Goal: Task Accomplishment & Management: Use online tool/utility

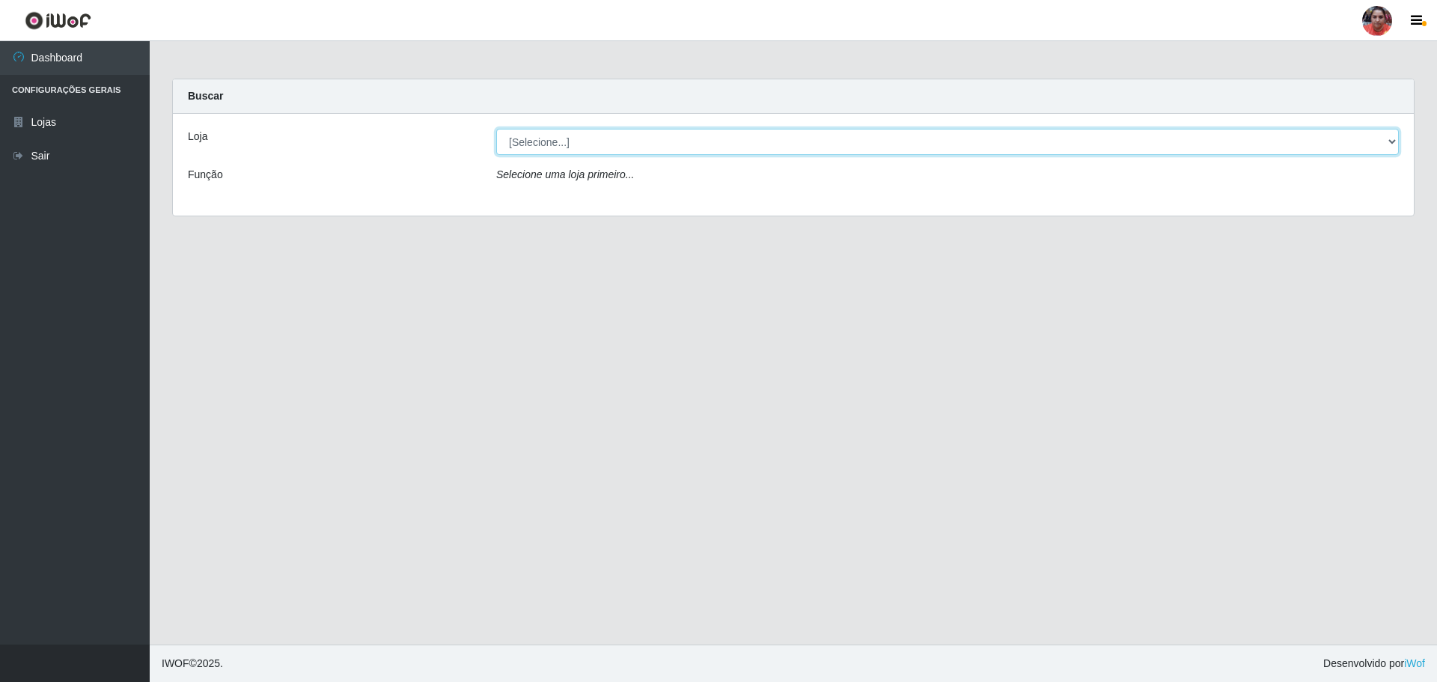
click at [1393, 143] on select "[Selecione...] Mar Vermelho - Loja 05" at bounding box center [947, 142] width 903 height 26
select select "252"
click at [496, 129] on select "[Selecione...] Mar Vermelho - Loja 05" at bounding box center [947, 142] width 903 height 26
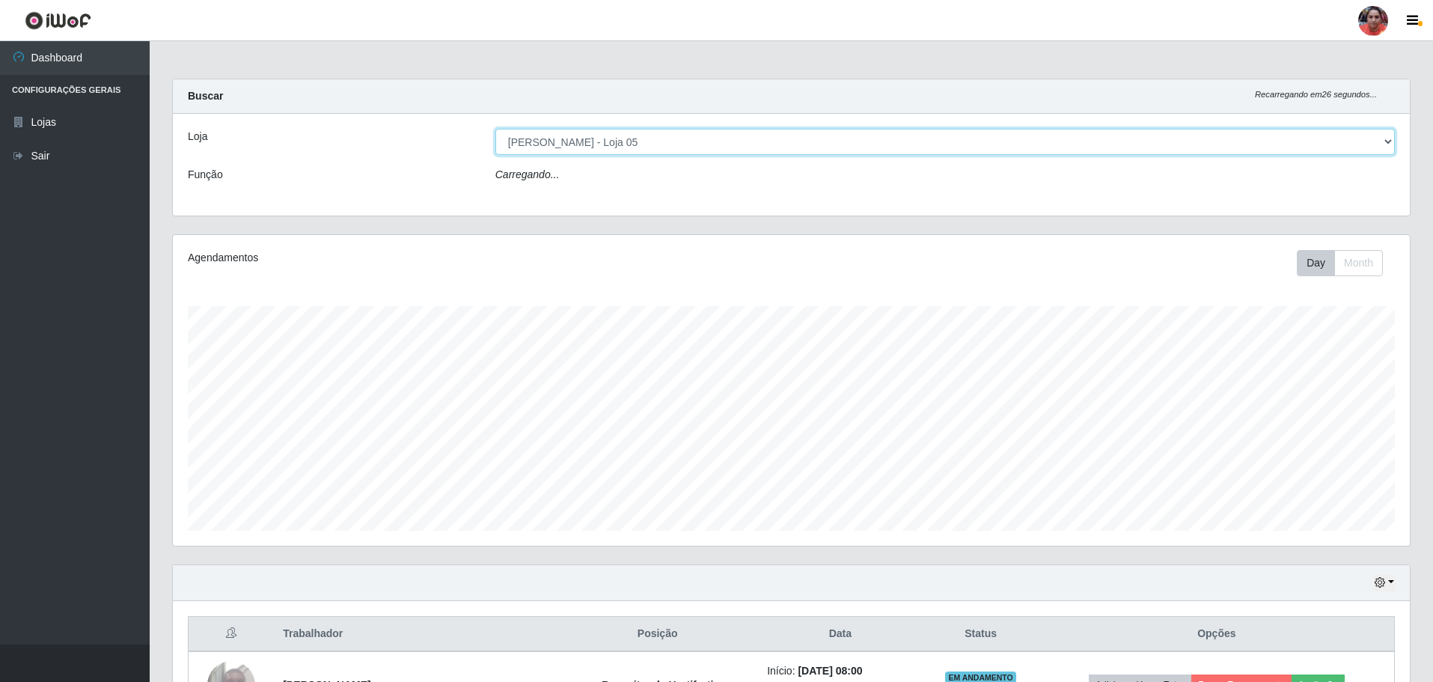
scroll to position [311, 1237]
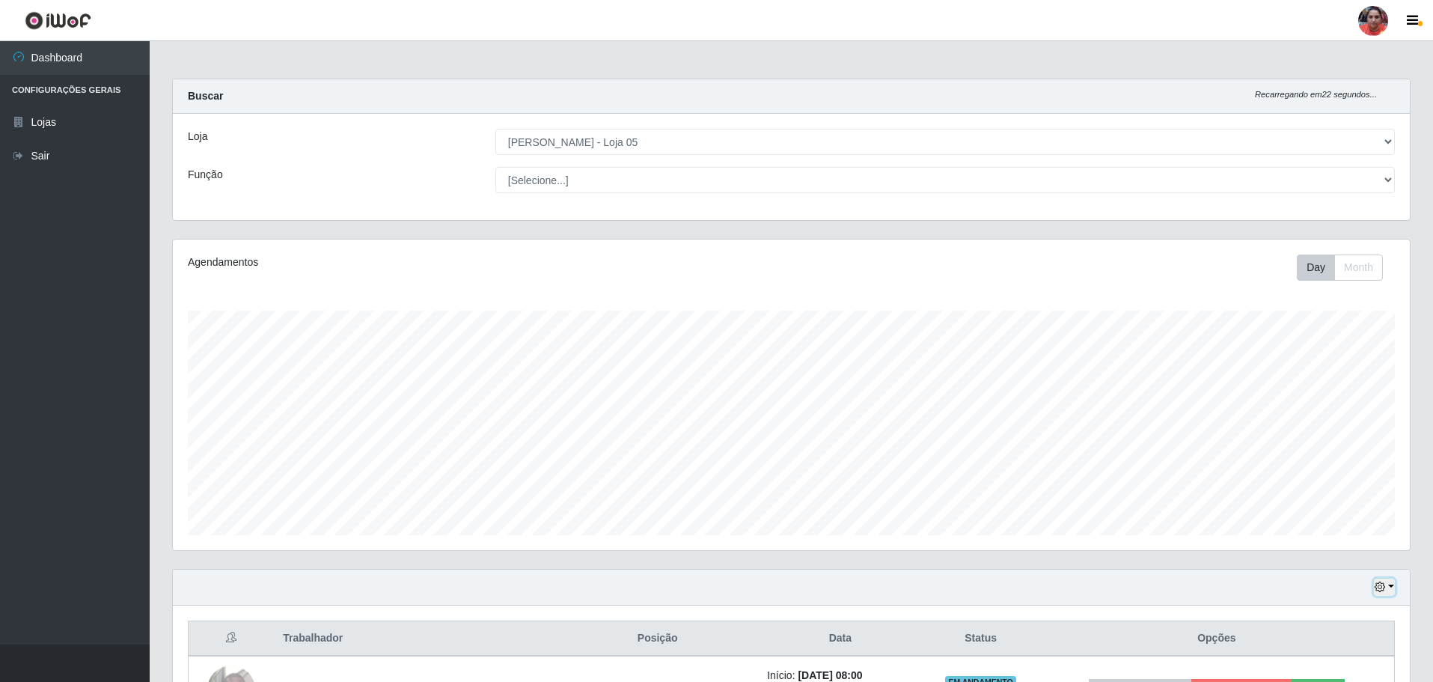
click at [1389, 588] on button "button" at bounding box center [1384, 587] width 21 height 17
click at [1355, 506] on button "3 dias" at bounding box center [1335, 499] width 118 height 31
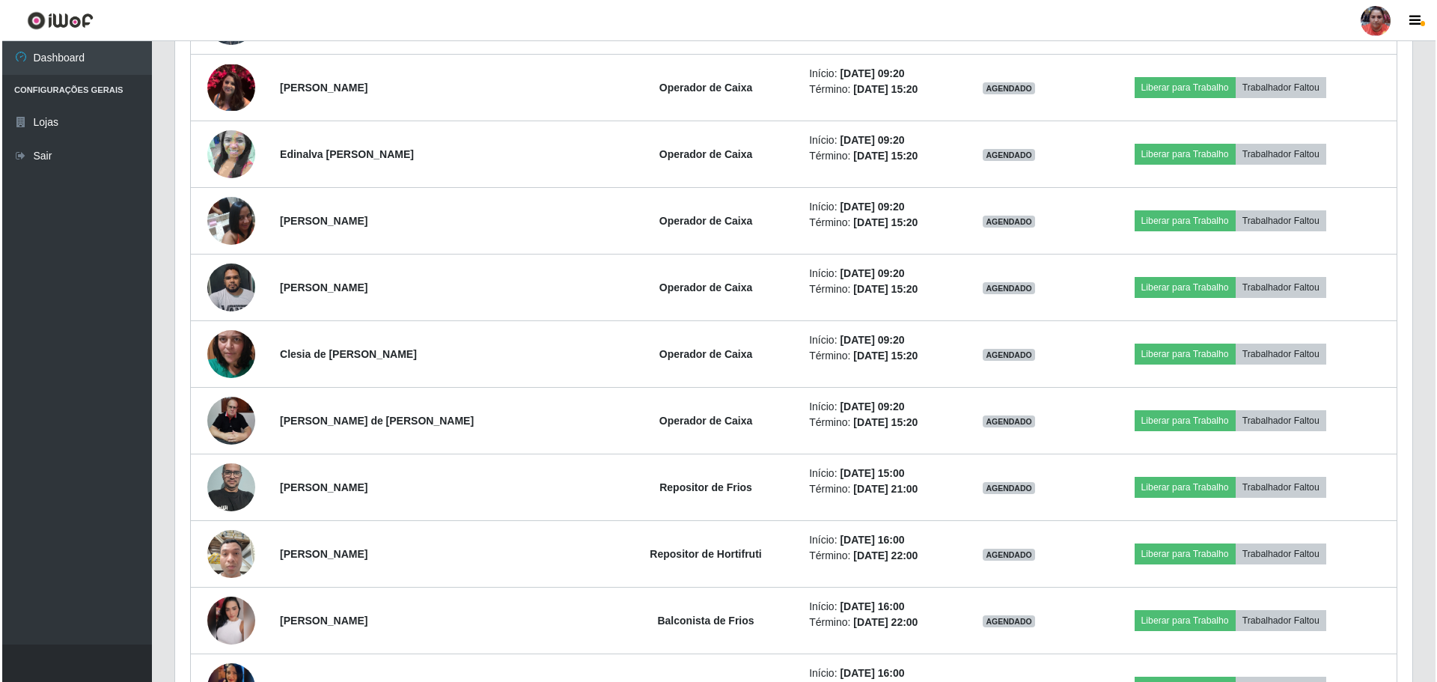
scroll to position [5008, 0]
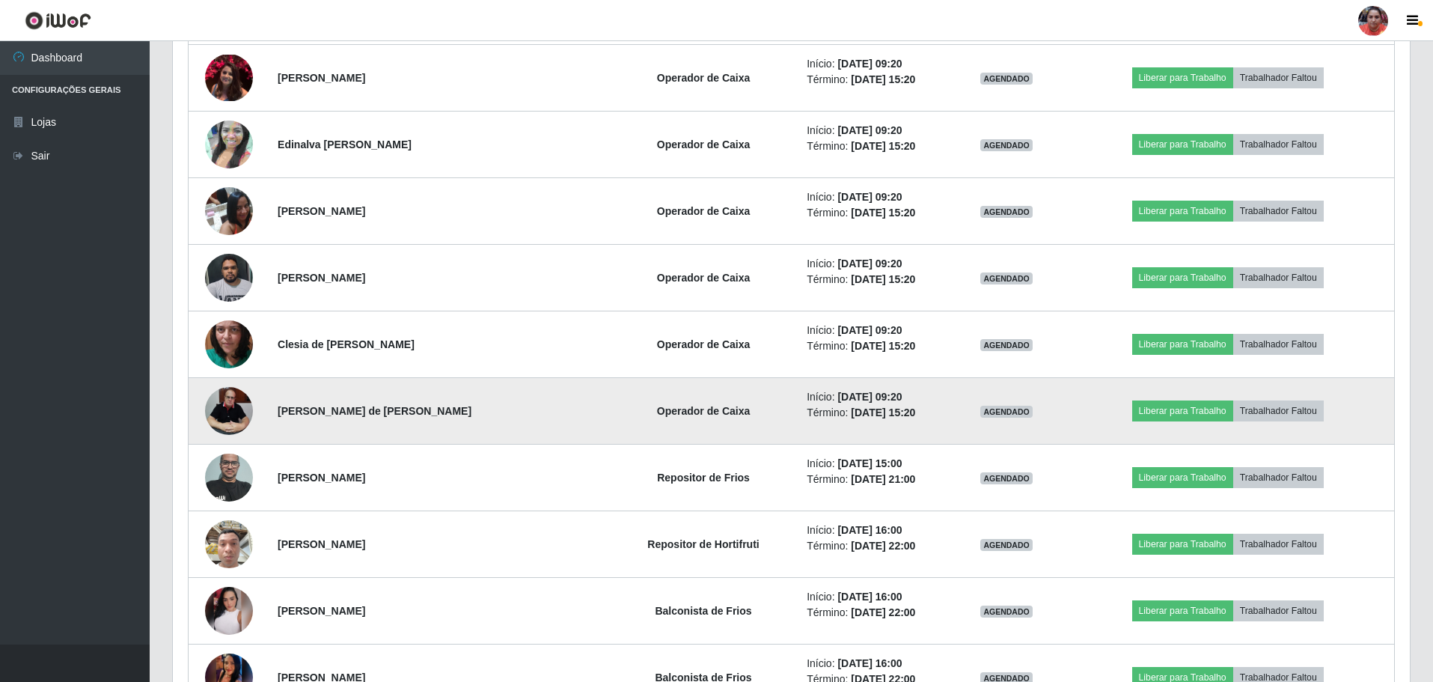
click at [227, 410] on img at bounding box center [229, 411] width 48 height 64
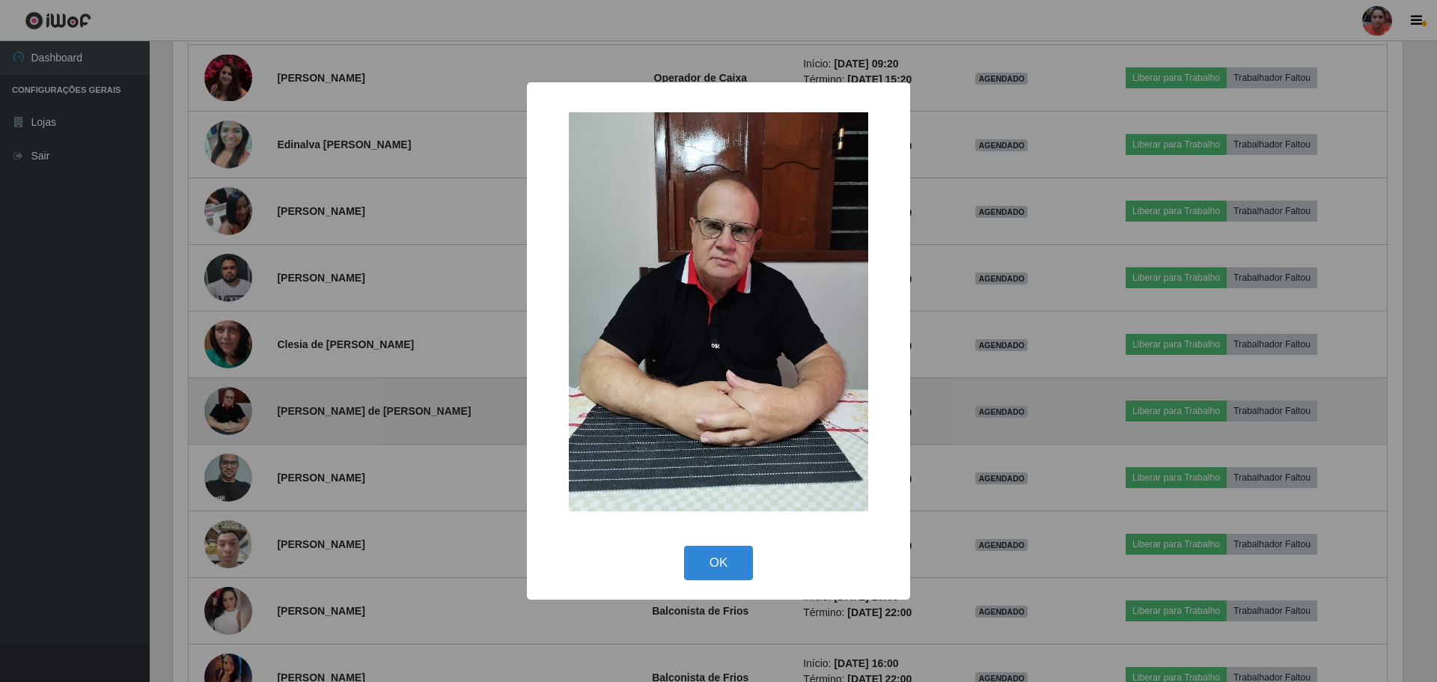
click at [227, 409] on div "× OK Cancel" at bounding box center [718, 341] width 1437 height 682
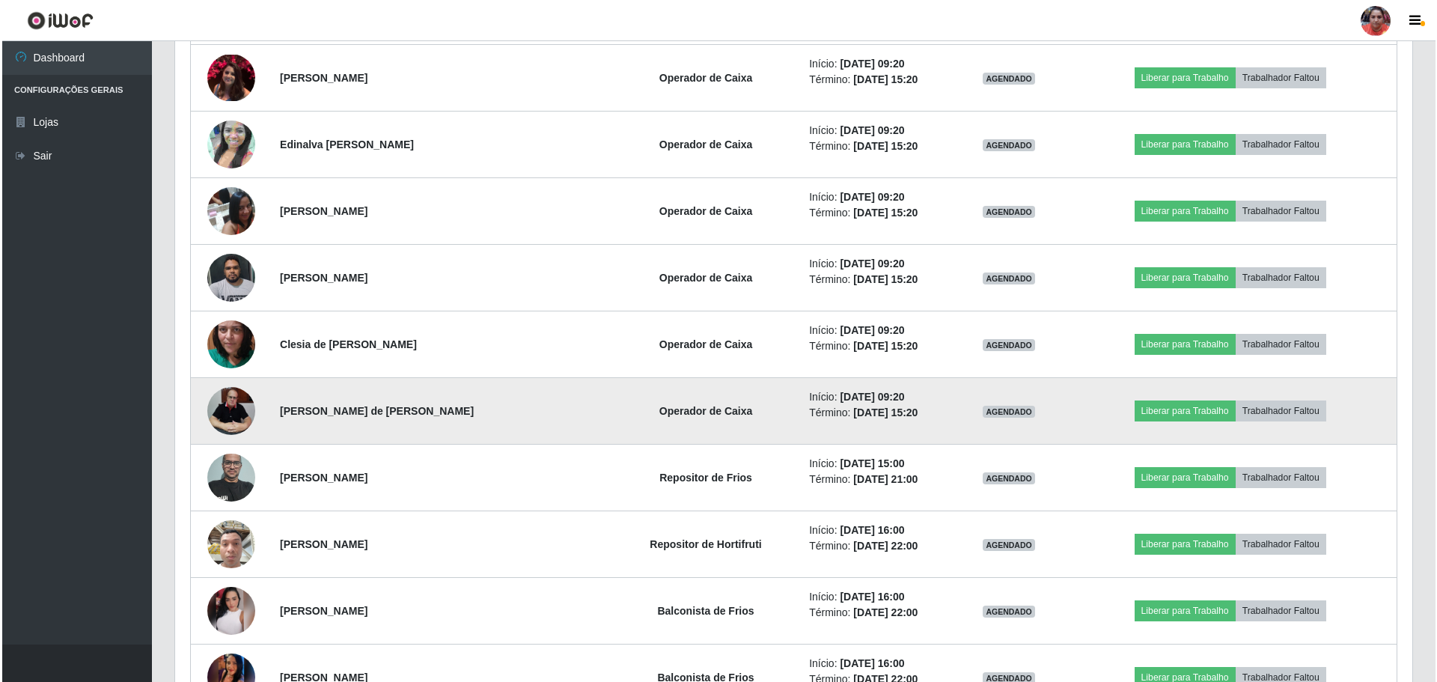
scroll to position [311, 1237]
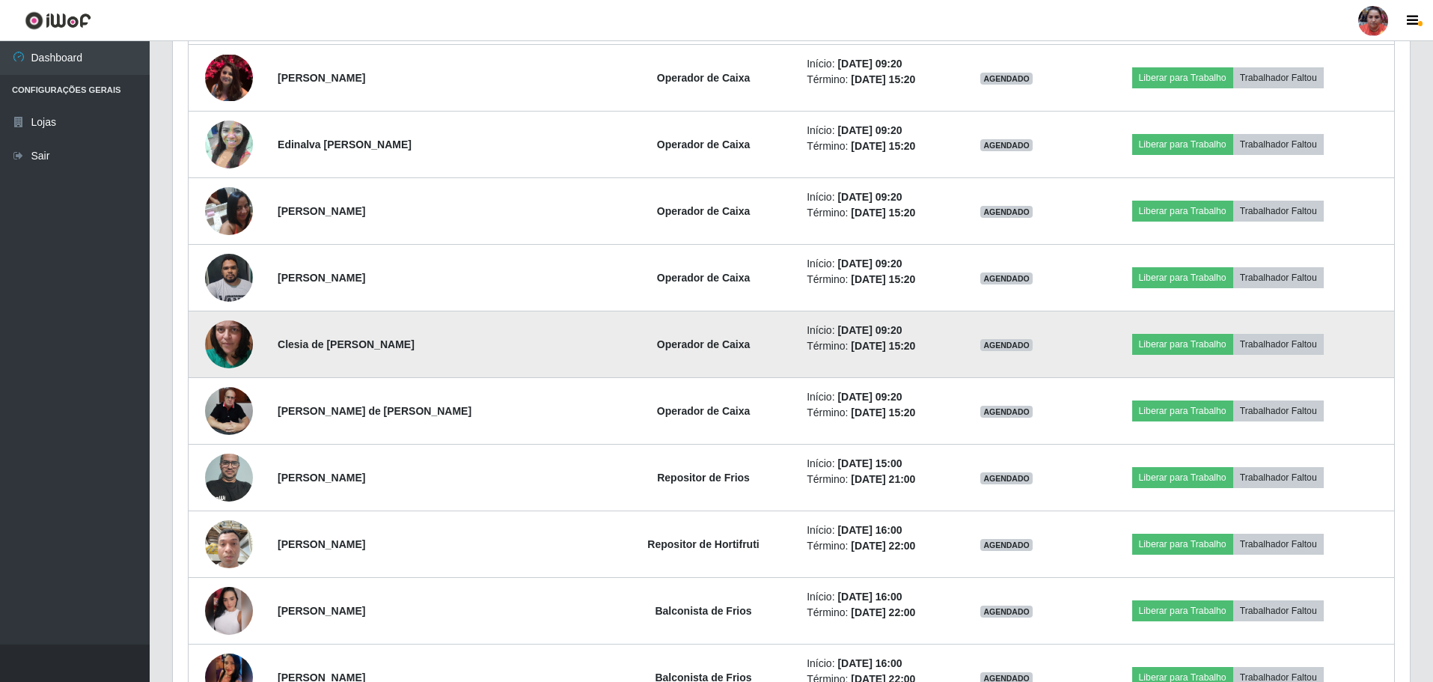
click at [237, 347] on img at bounding box center [229, 344] width 48 height 106
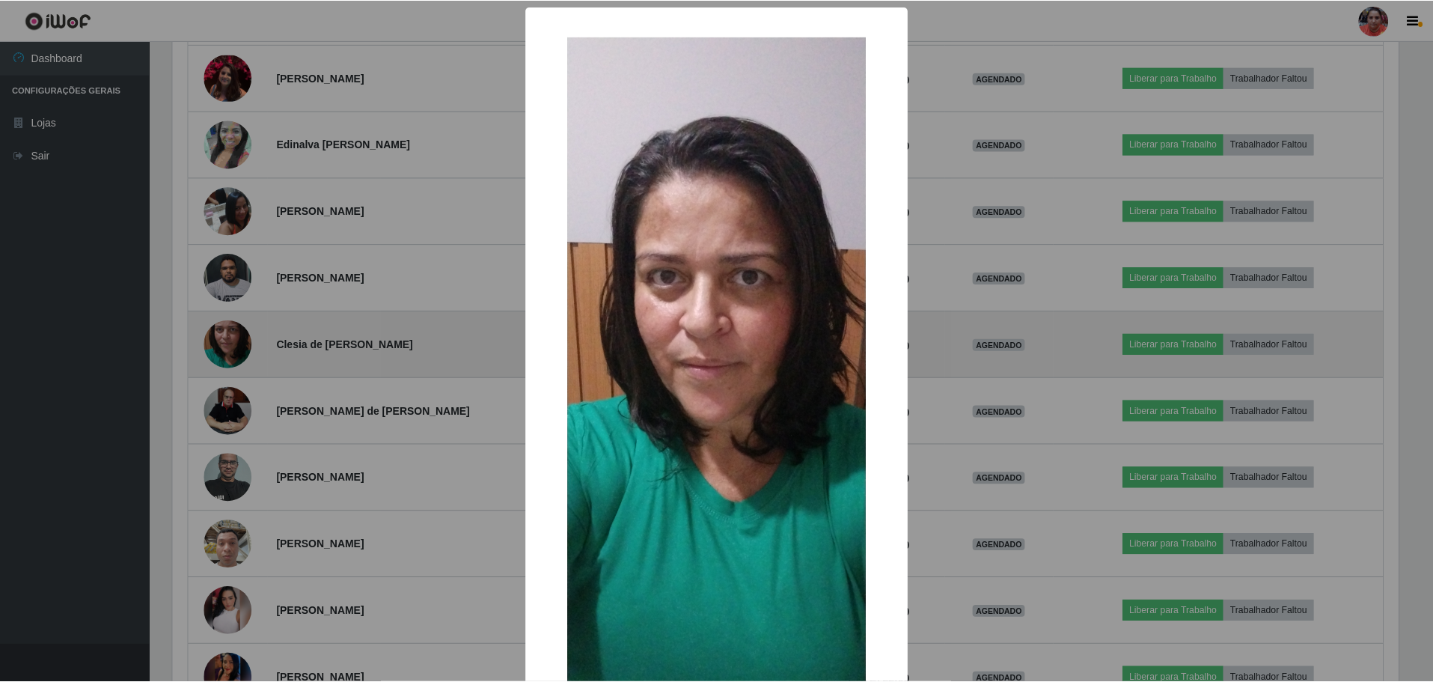
scroll to position [311, 1230]
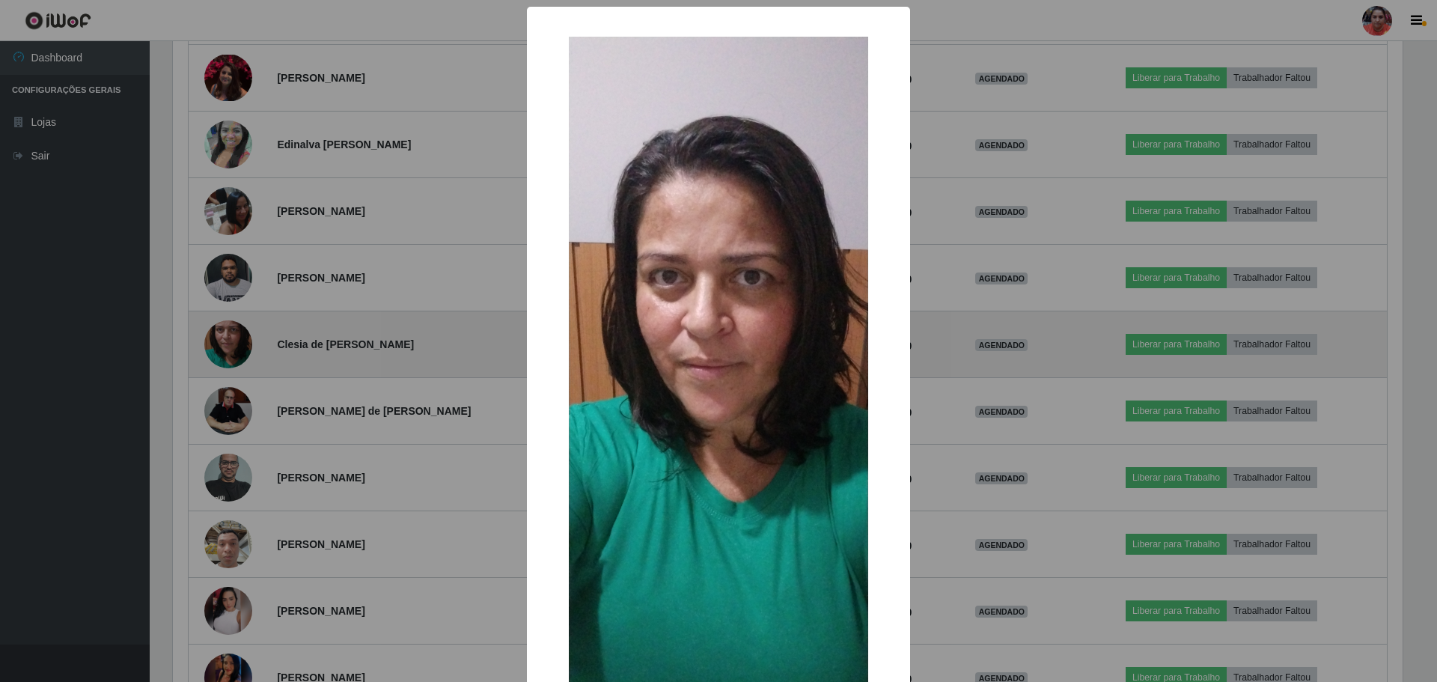
click at [237, 347] on div "× OK Cancel" at bounding box center [718, 341] width 1437 height 682
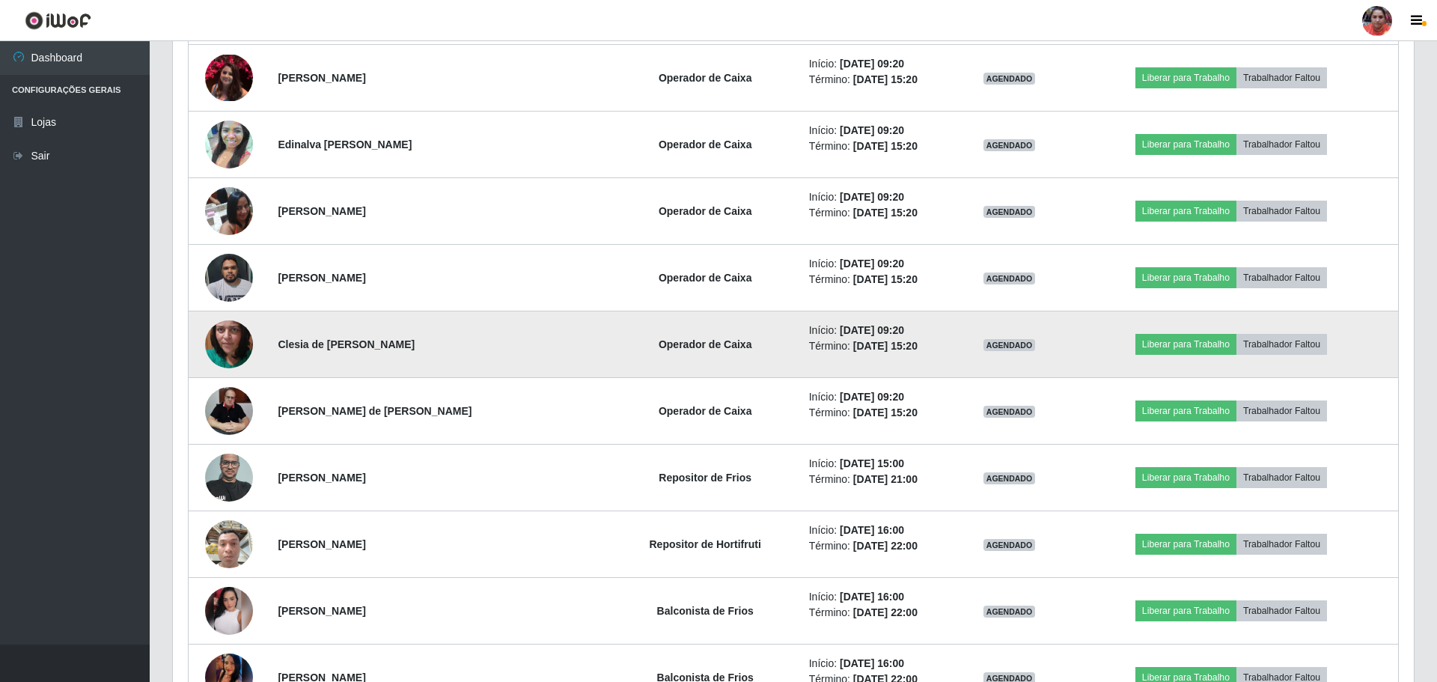
scroll to position [311, 1237]
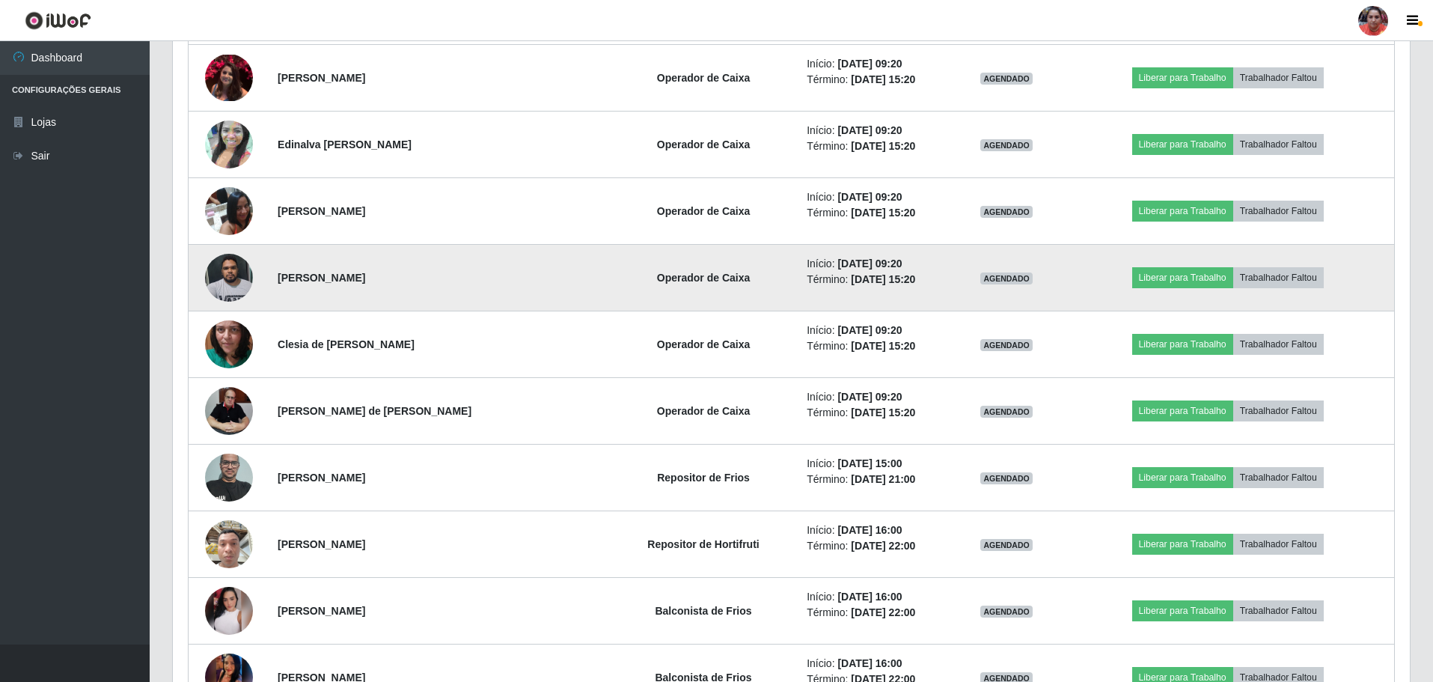
click at [228, 283] on img at bounding box center [229, 278] width 48 height 64
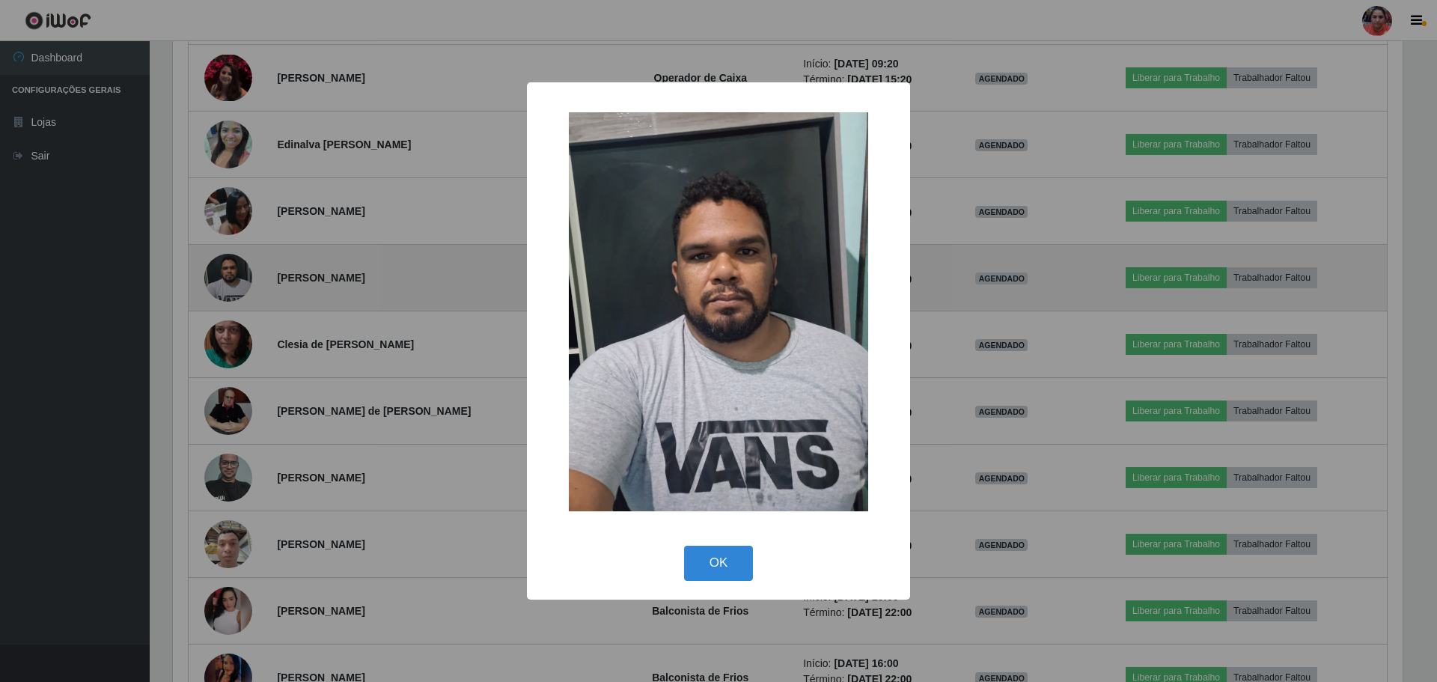
click at [228, 283] on div "× OK Cancel" at bounding box center [718, 341] width 1437 height 682
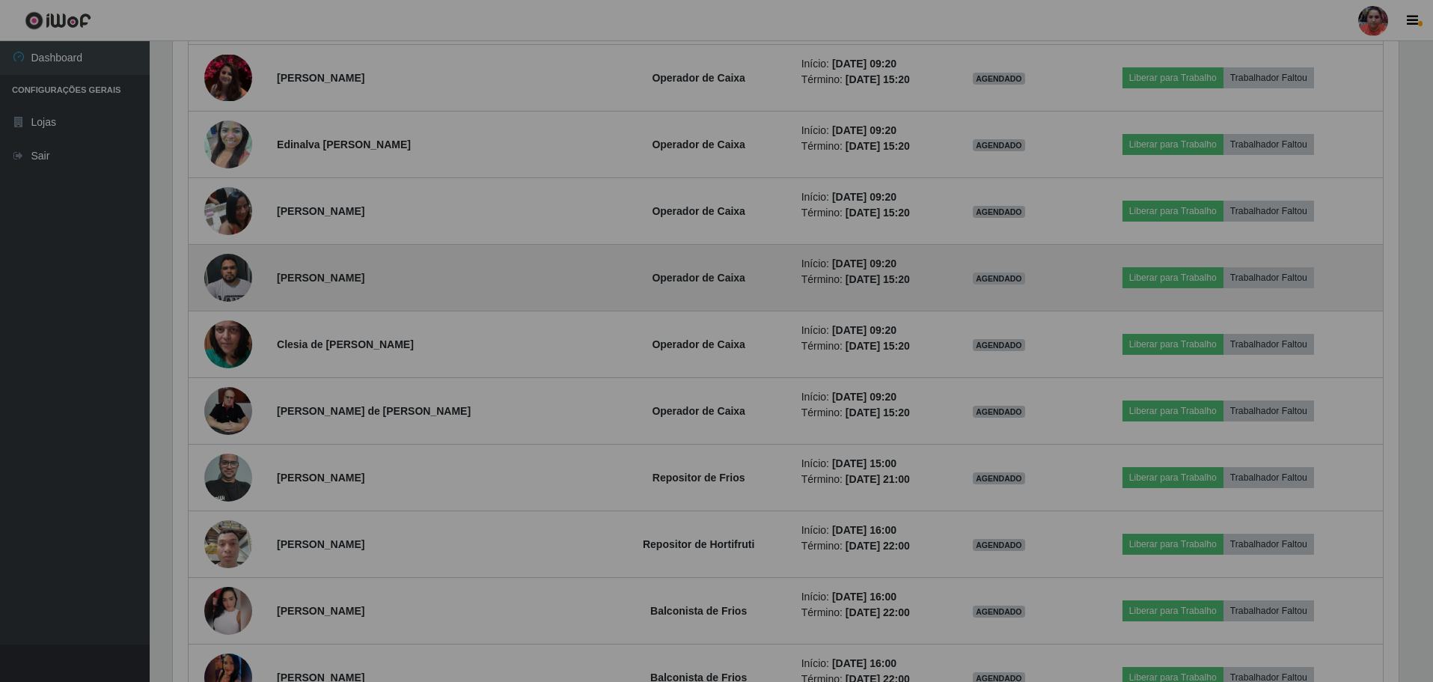
scroll to position [311, 1237]
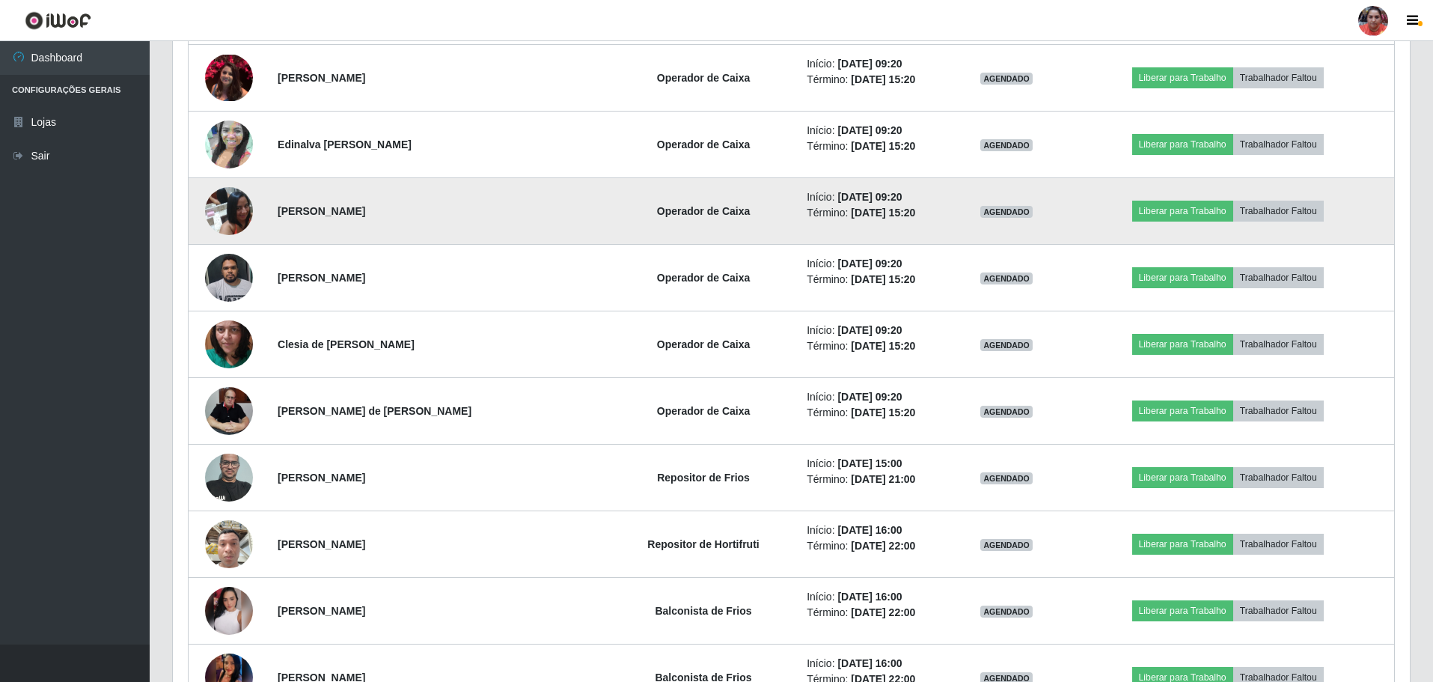
click at [237, 200] on img at bounding box center [229, 211] width 48 height 64
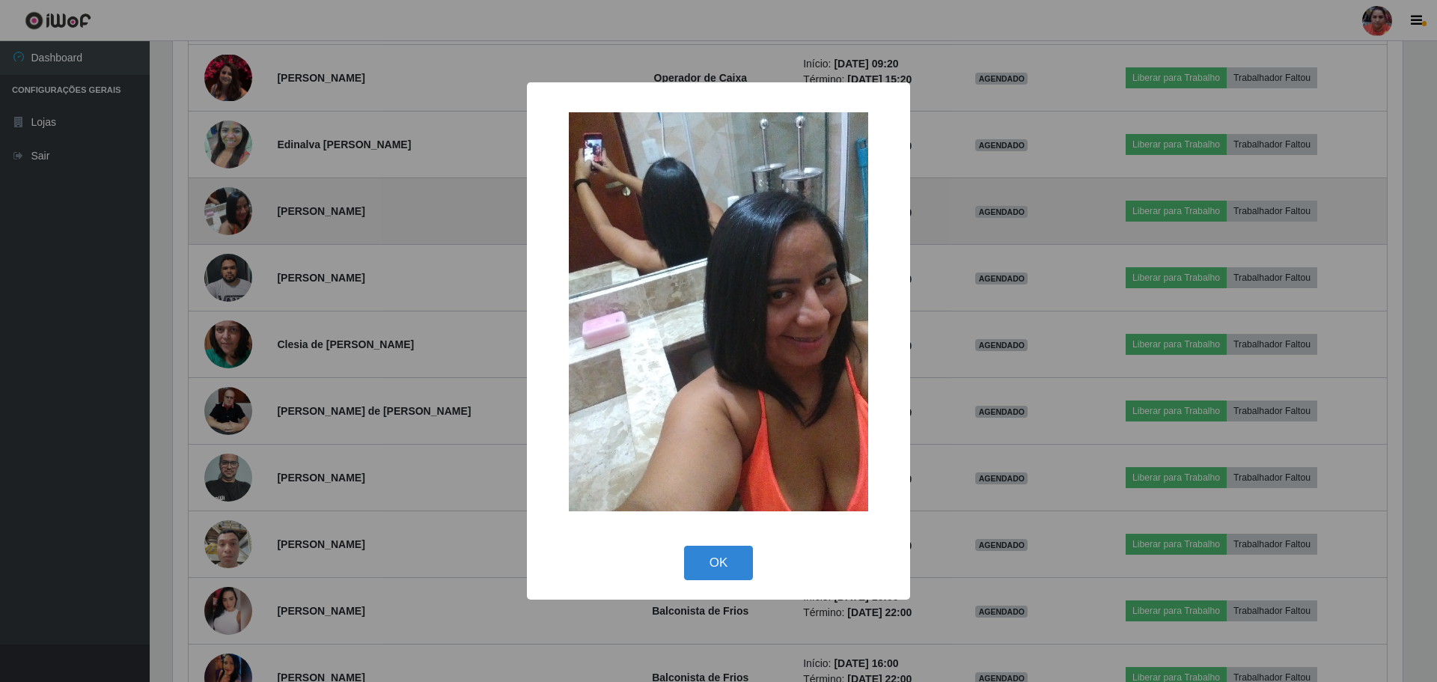
click at [237, 200] on div "× OK Cancel" at bounding box center [718, 341] width 1437 height 682
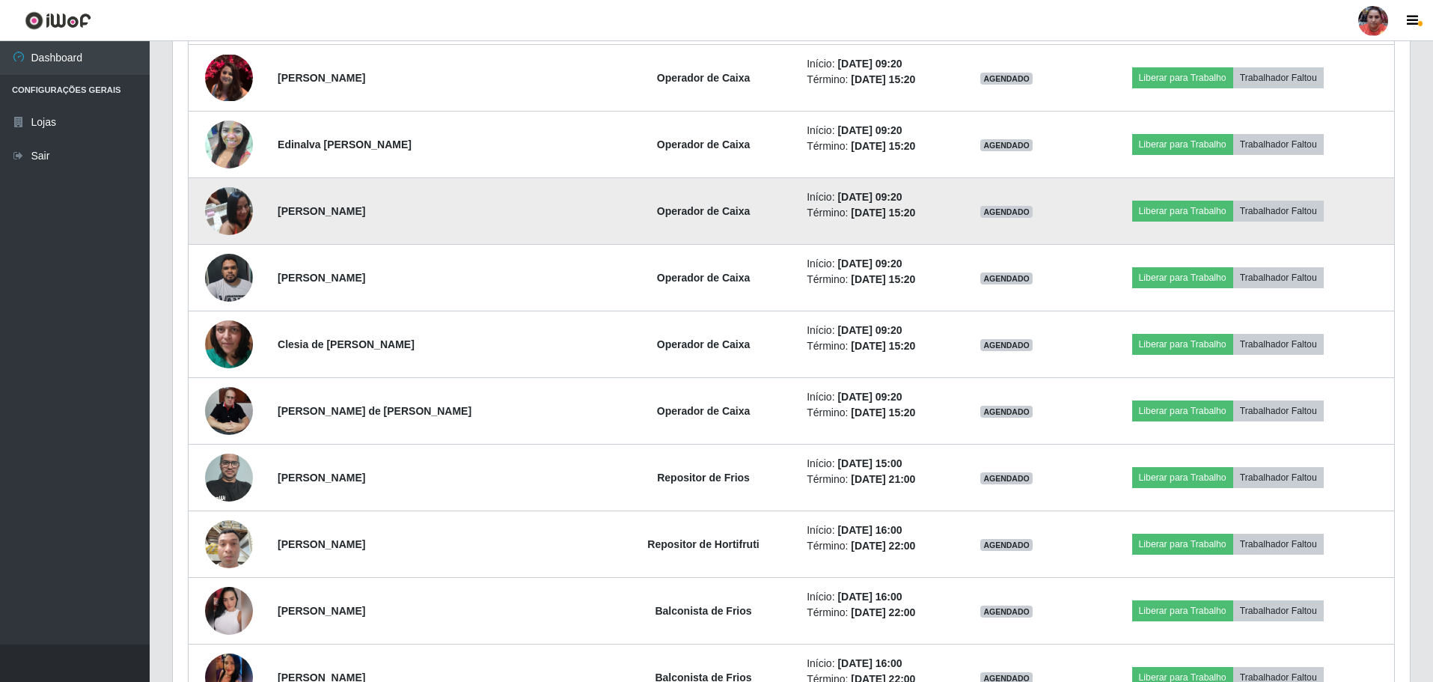
scroll to position [311, 1237]
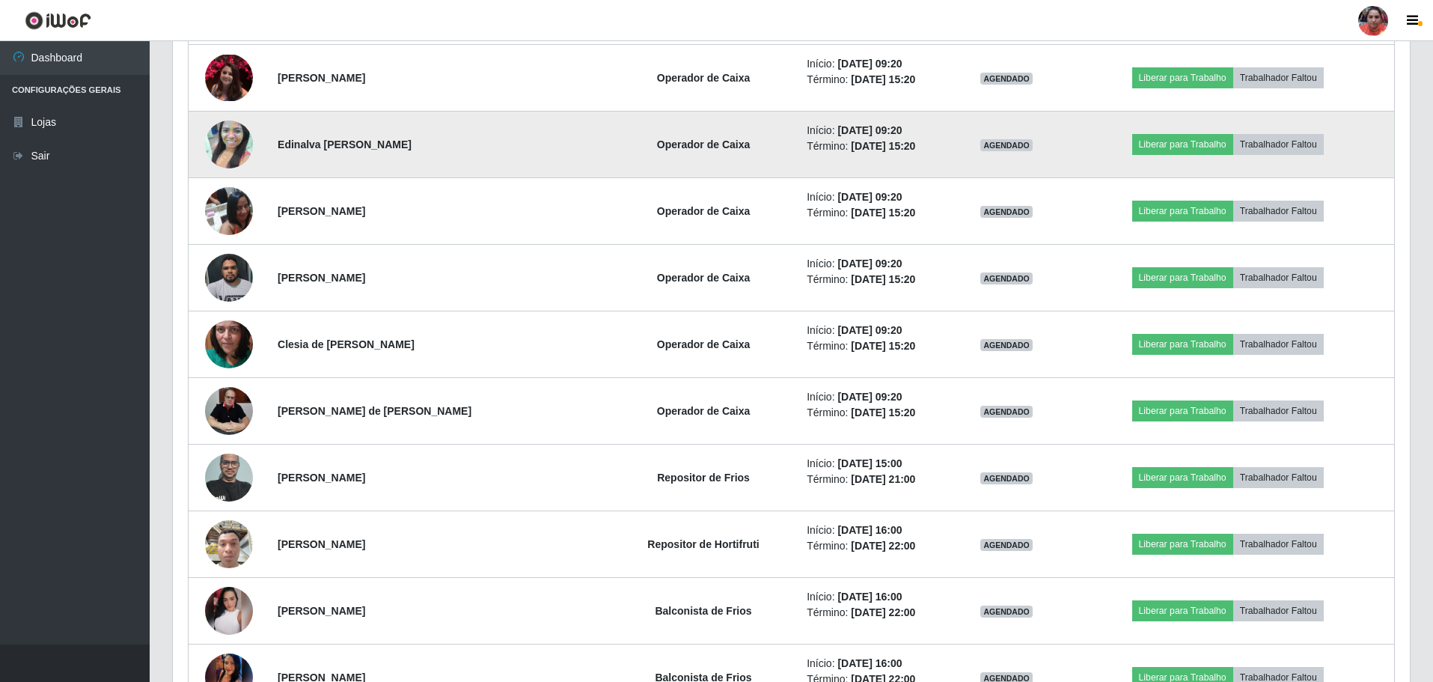
click at [228, 140] on img at bounding box center [229, 144] width 48 height 85
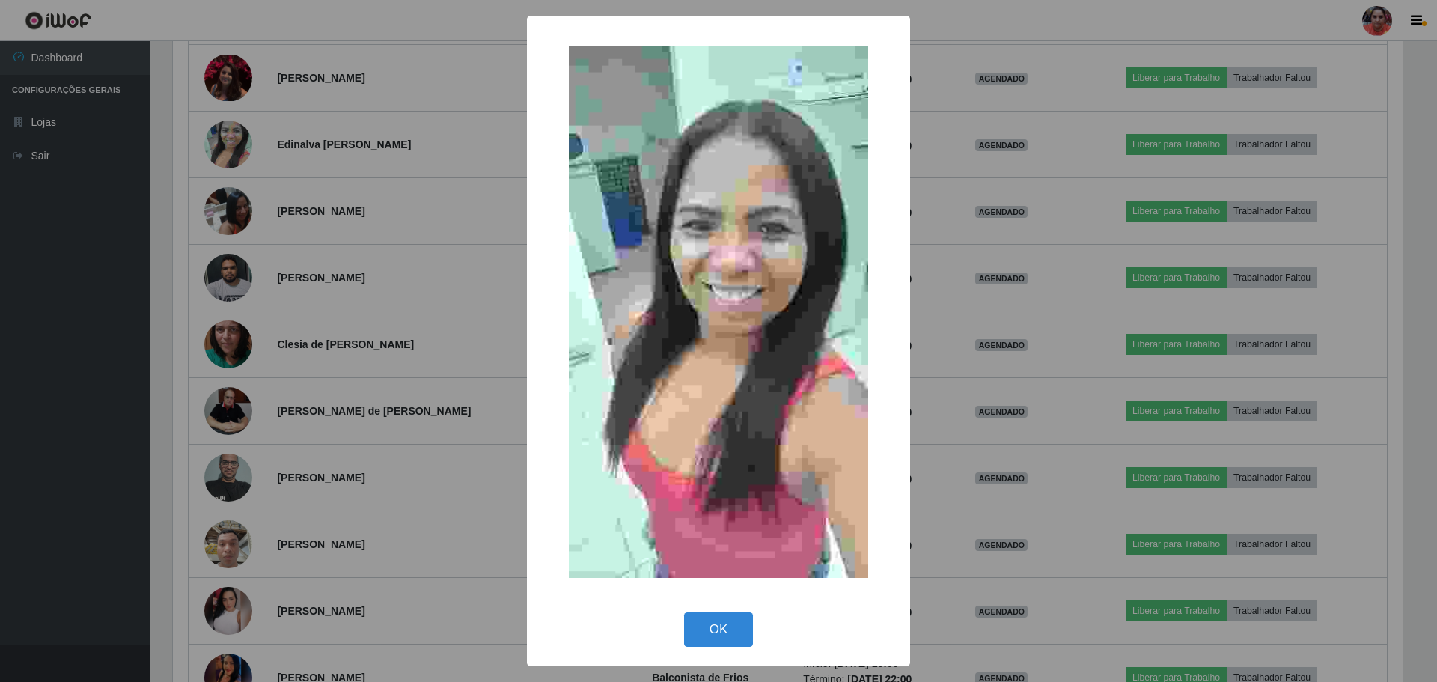
click at [228, 141] on div "× OK Cancel" at bounding box center [718, 341] width 1437 height 682
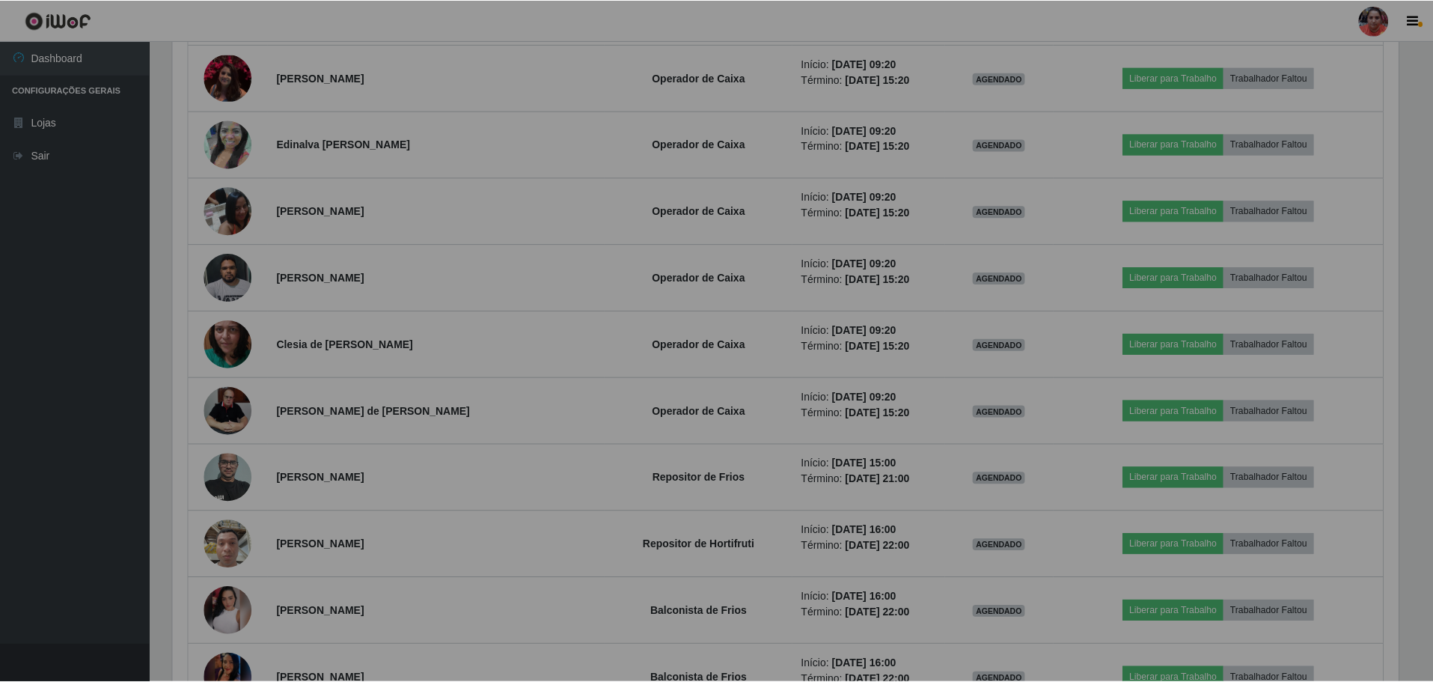
scroll to position [311, 1237]
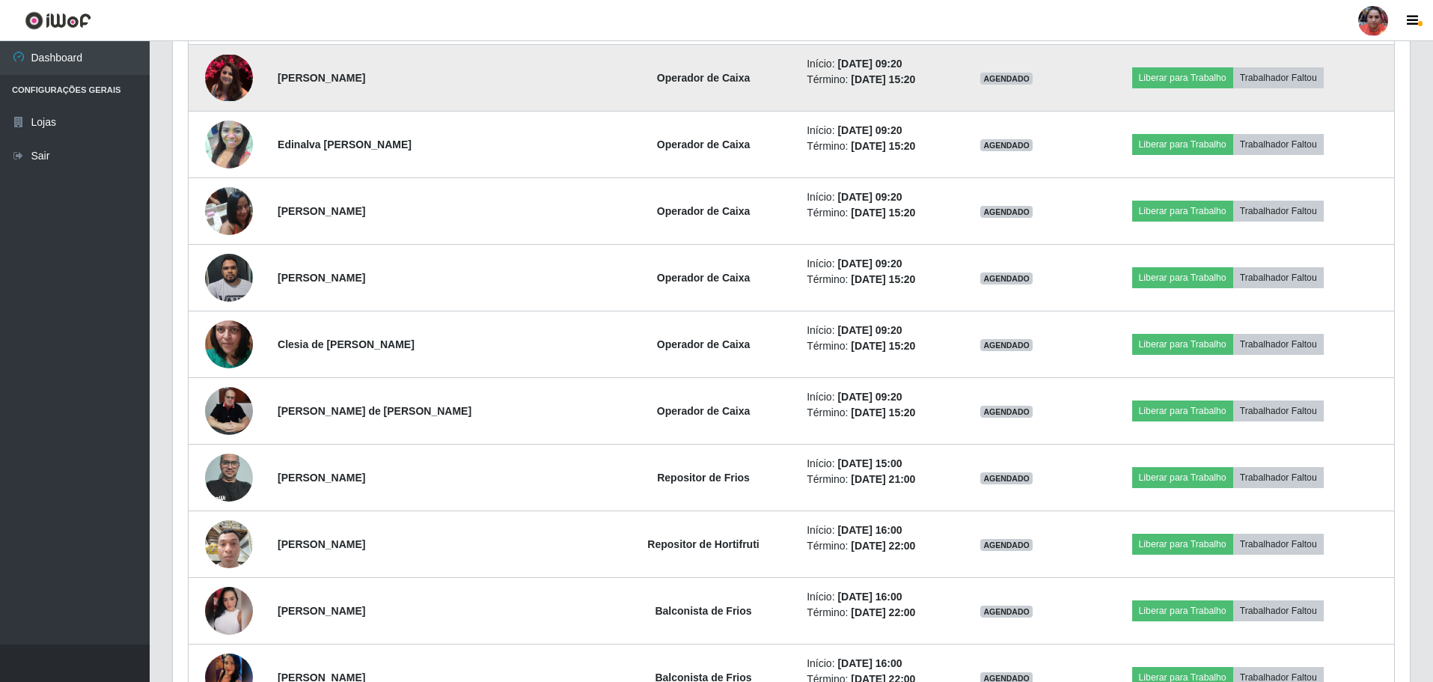
click at [224, 76] on img at bounding box center [229, 78] width 48 height 46
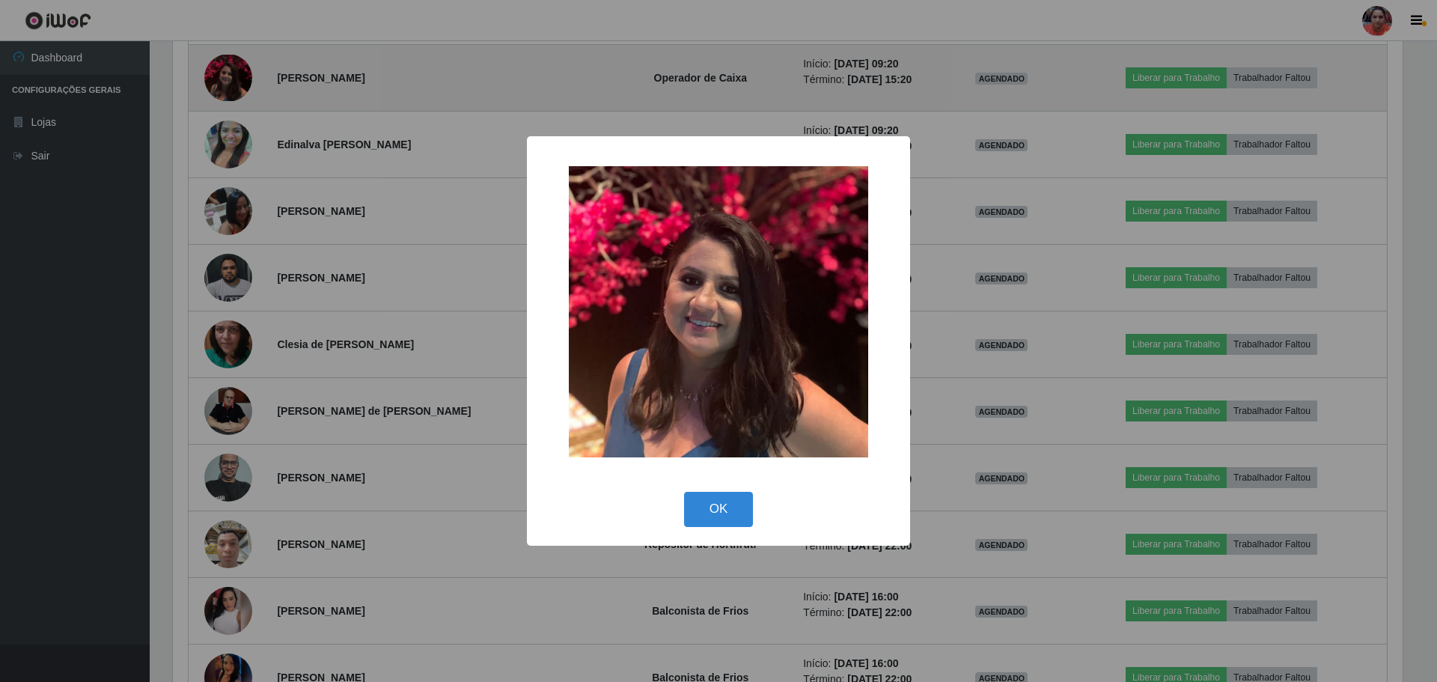
click at [224, 78] on div "× OK Cancel" at bounding box center [718, 341] width 1437 height 682
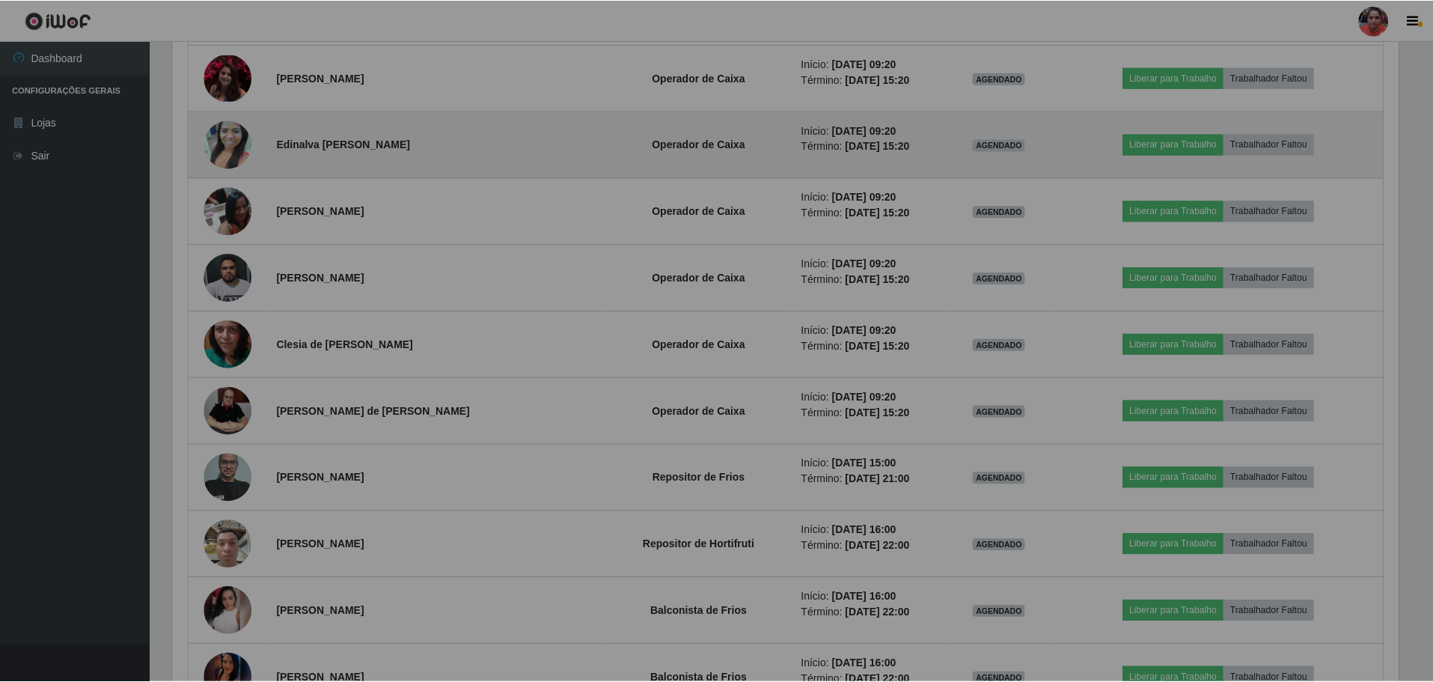
scroll to position [311, 1237]
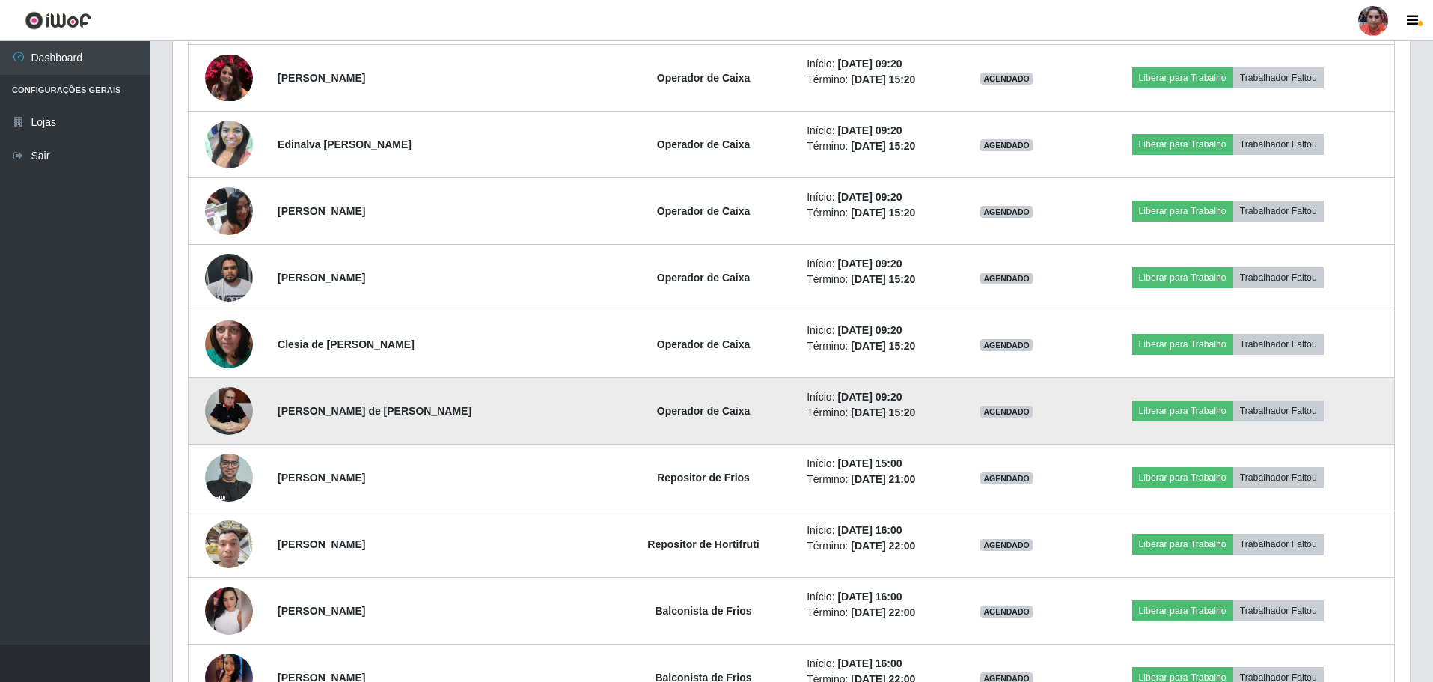
click at [234, 394] on img at bounding box center [229, 411] width 48 height 64
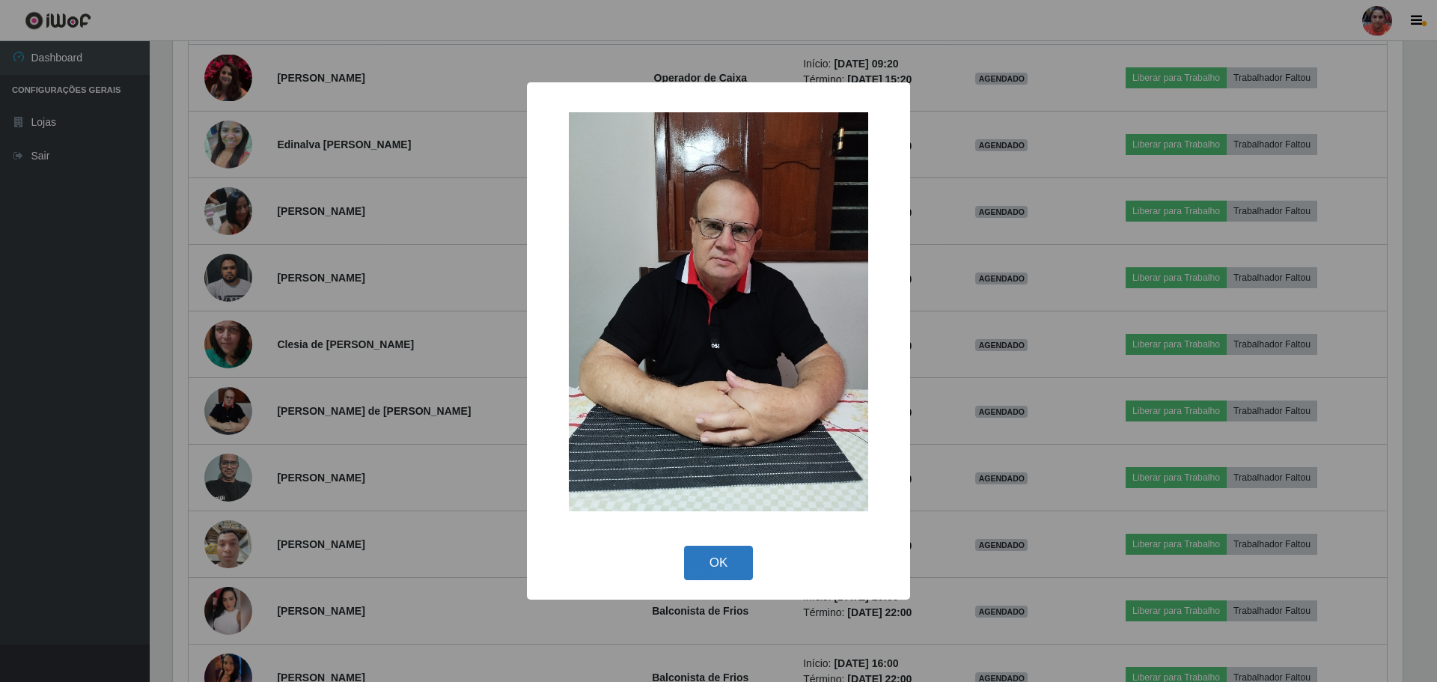
click at [734, 572] on button "OK" at bounding box center [719, 563] width 70 height 35
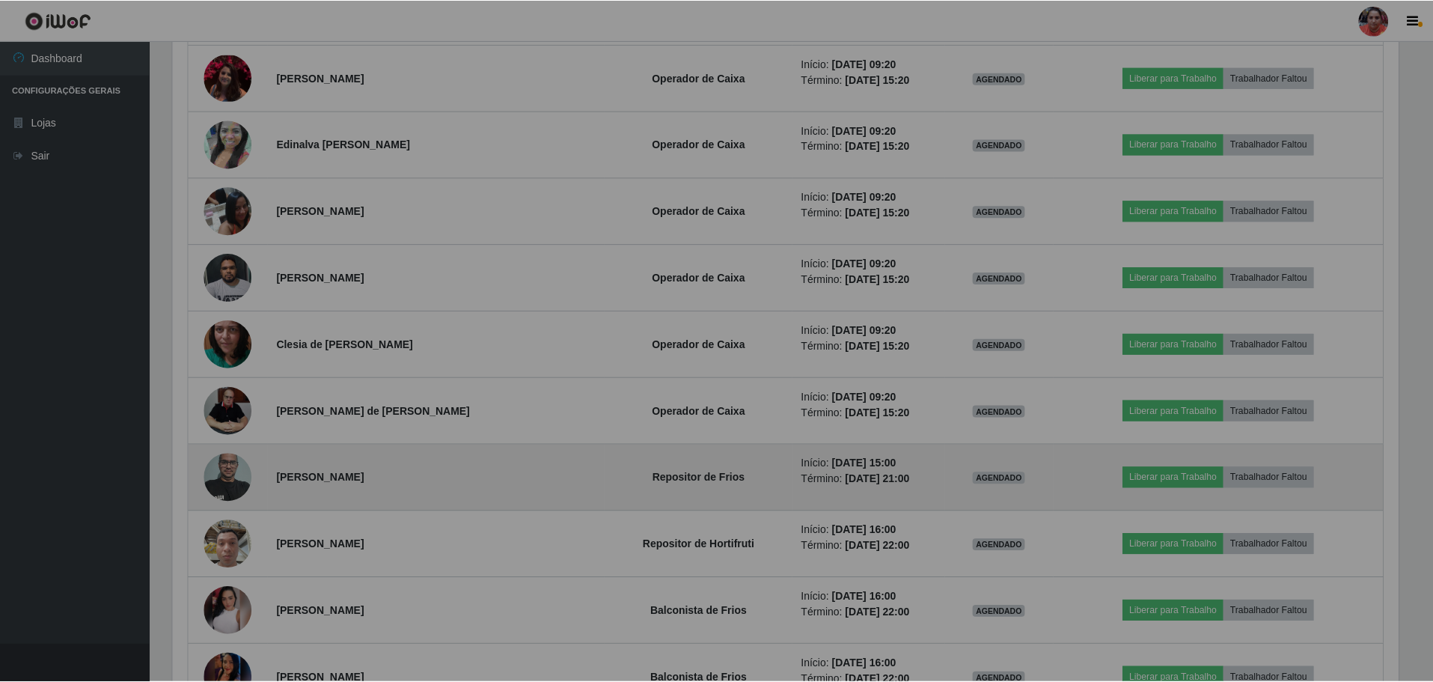
scroll to position [311, 1237]
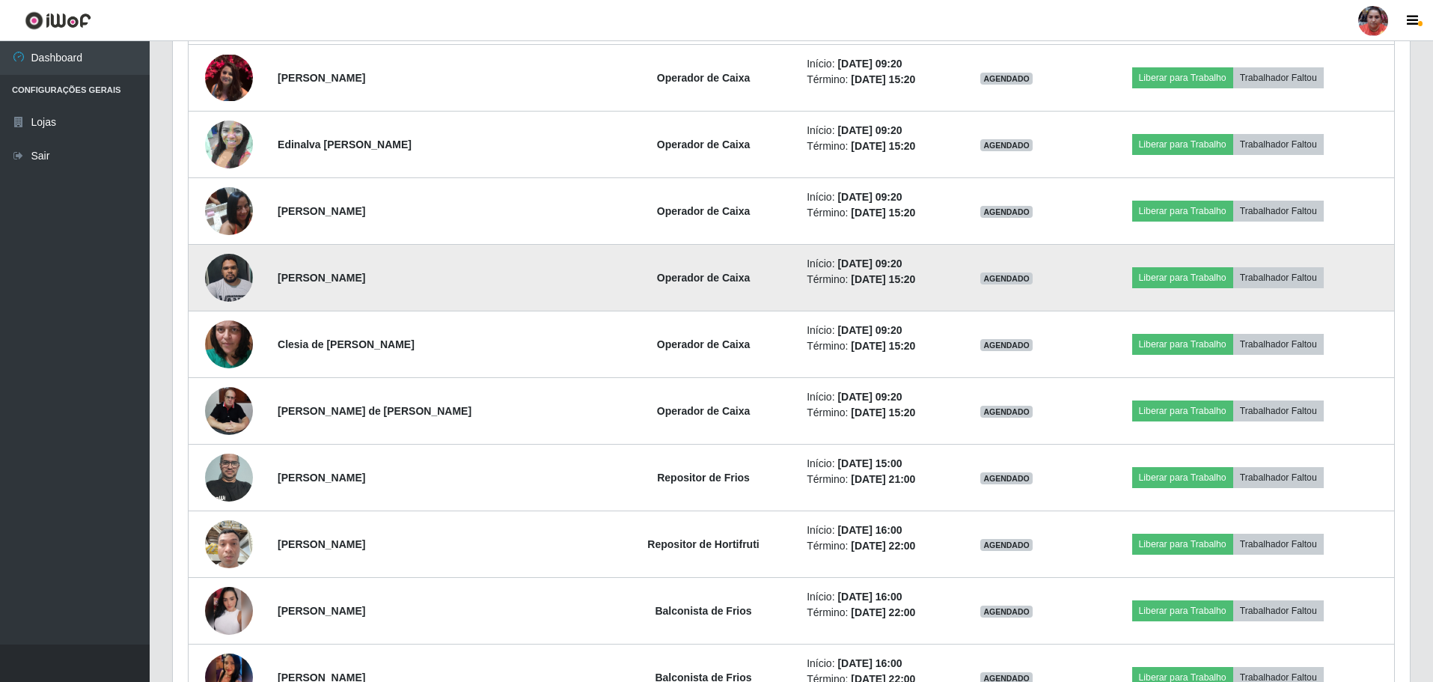
click at [231, 266] on img at bounding box center [229, 278] width 48 height 64
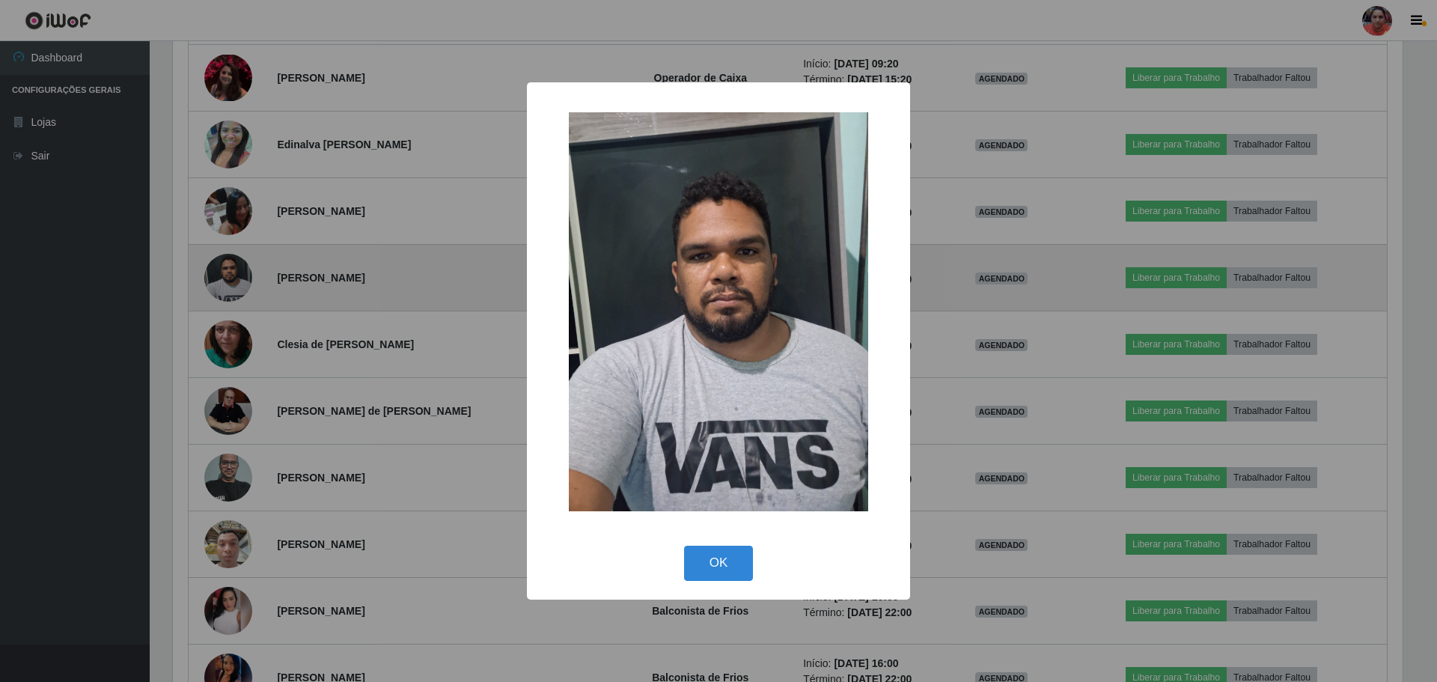
click at [231, 267] on div "× OK Cancel" at bounding box center [718, 341] width 1437 height 682
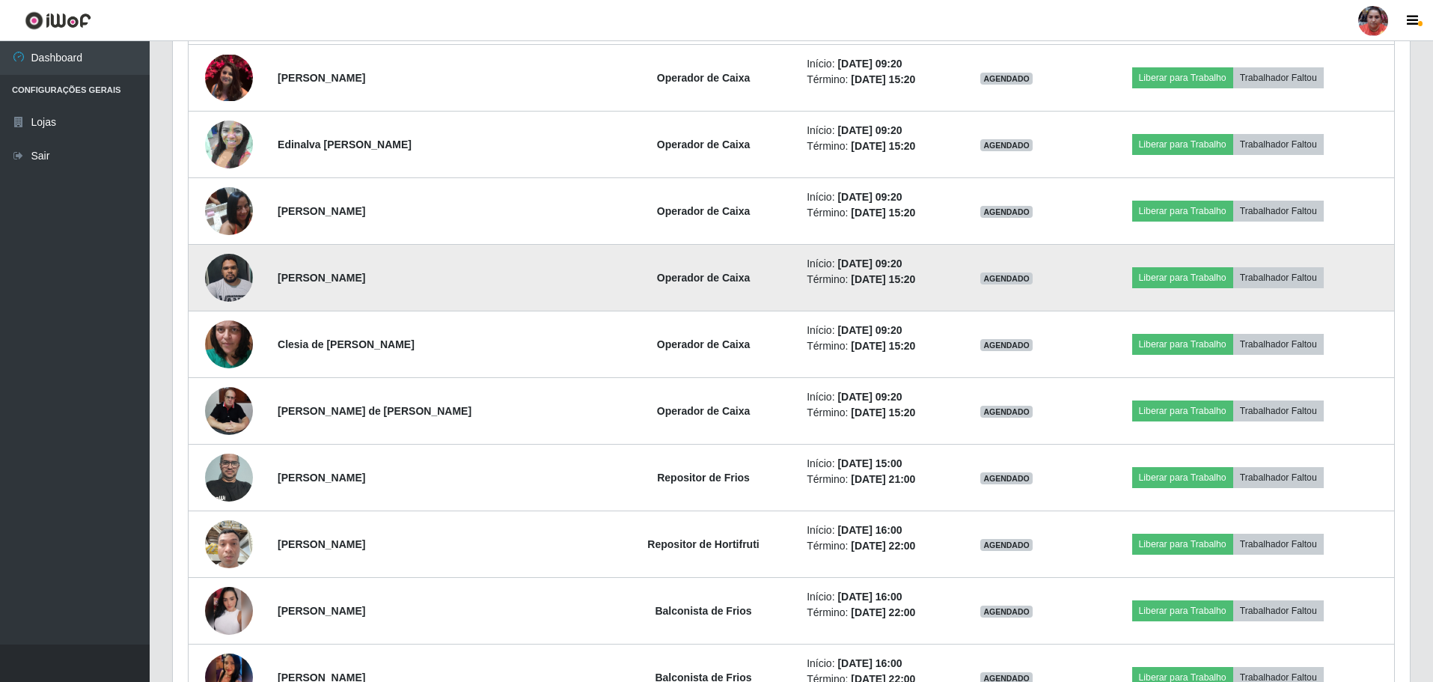
click at [231, 267] on img at bounding box center [229, 278] width 48 height 64
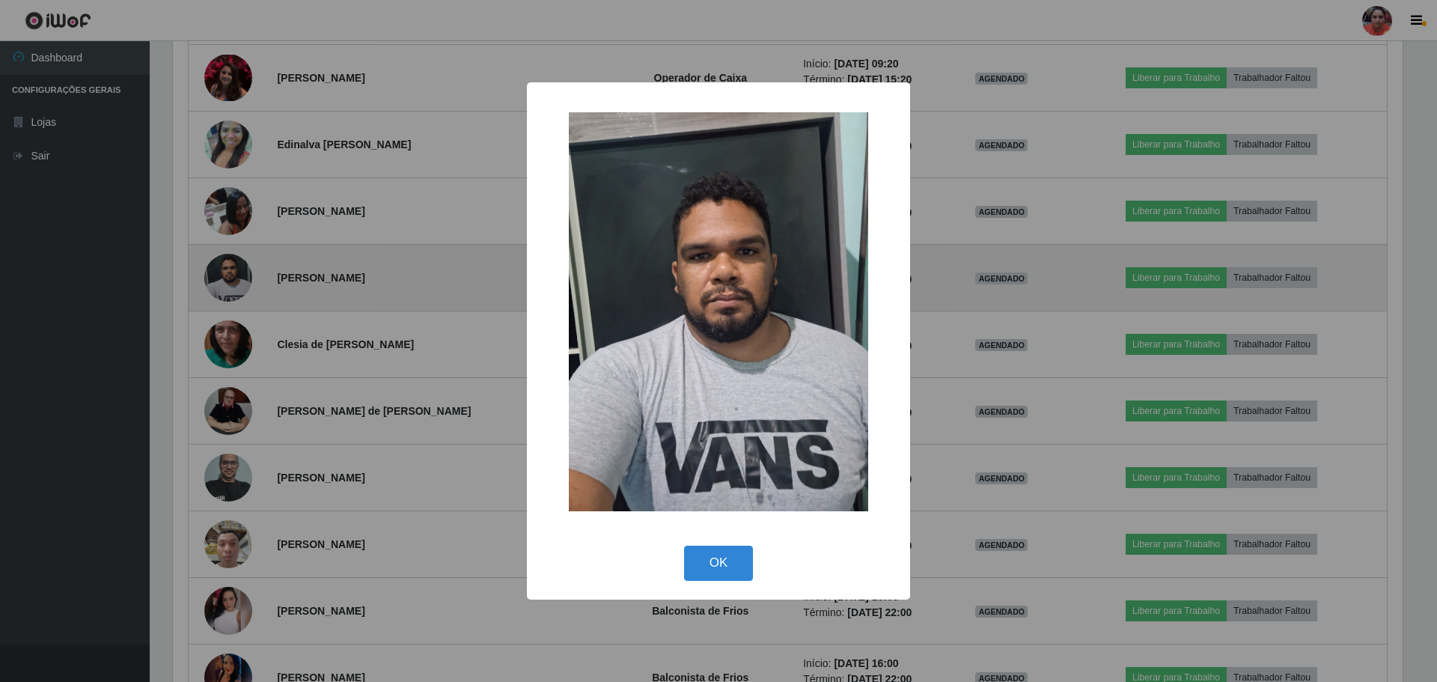
click at [231, 267] on div "× OK Cancel" at bounding box center [718, 341] width 1437 height 682
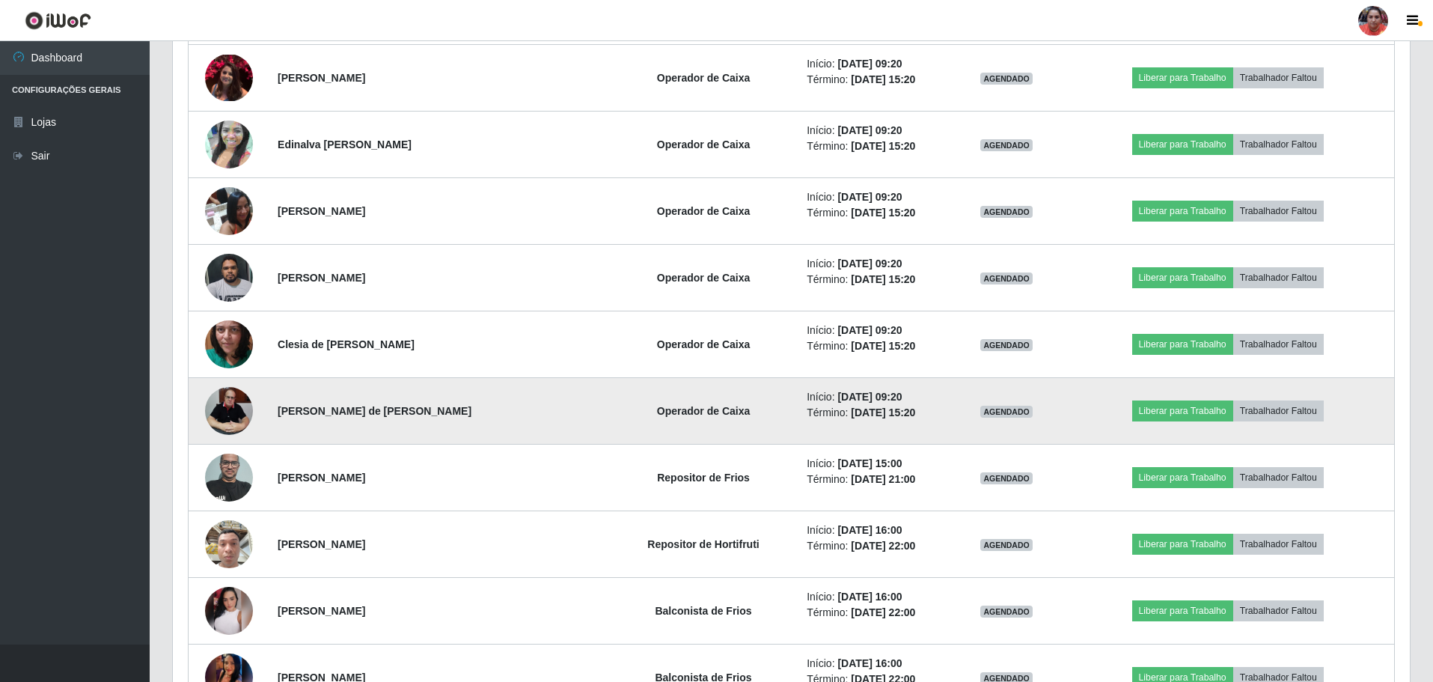
click at [229, 418] on img at bounding box center [229, 411] width 48 height 64
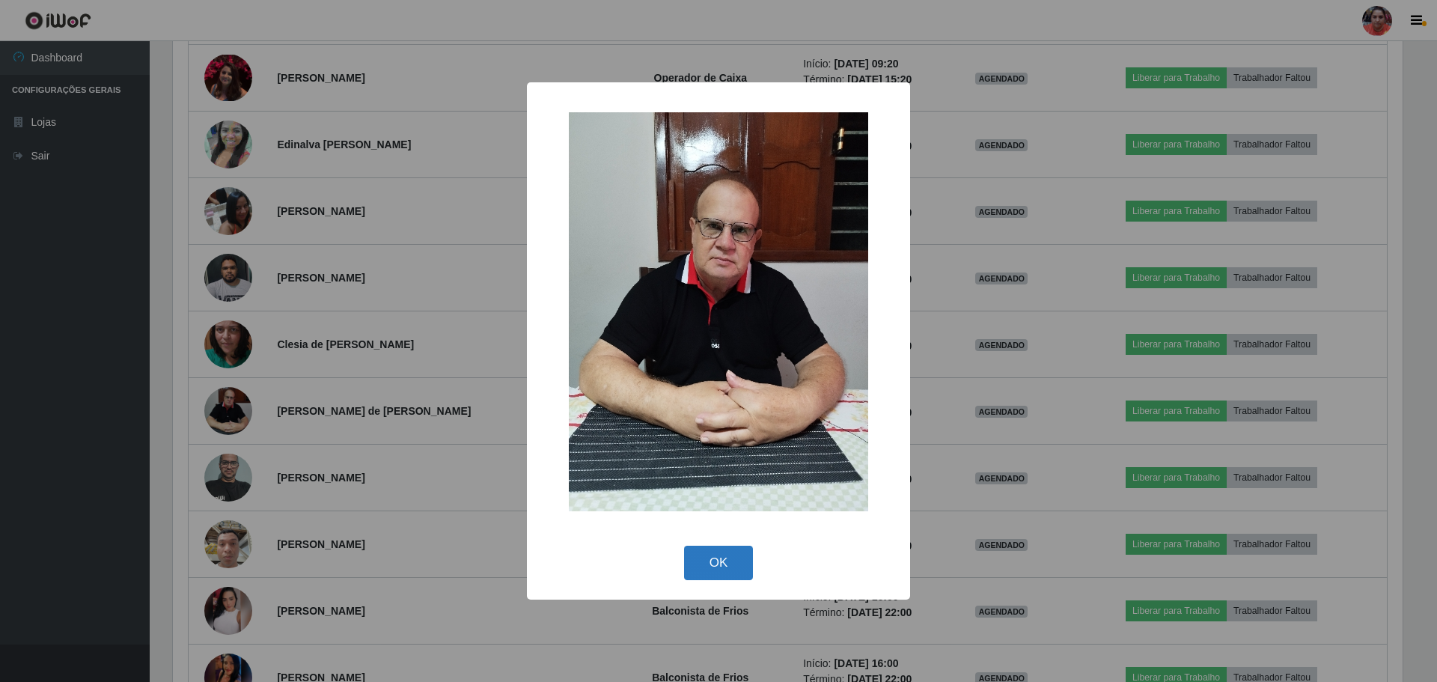
drag, startPoint x: 739, startPoint y: 561, endPoint x: 782, endPoint y: 545, distance: 46.4
click at [740, 561] on button "OK" at bounding box center [719, 563] width 70 height 35
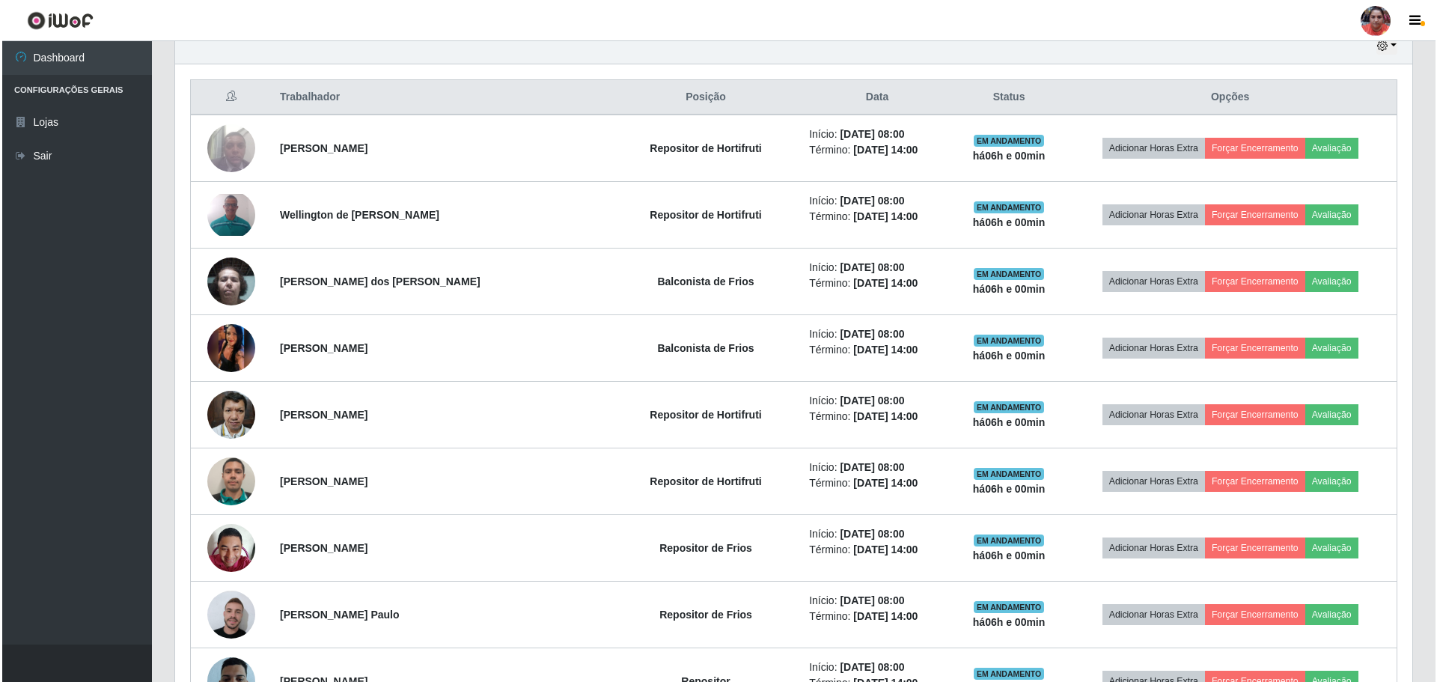
scroll to position [552, 0]
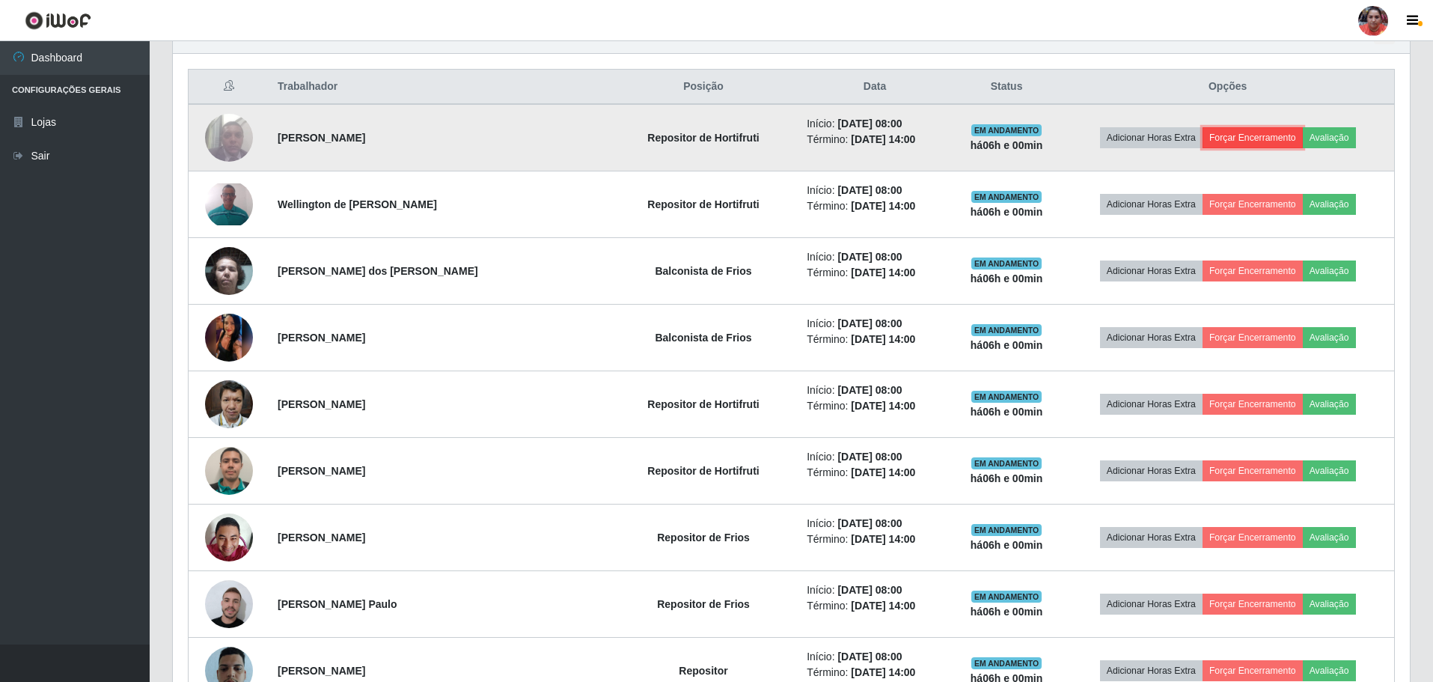
click at [1258, 130] on button "Forçar Encerramento" at bounding box center [1253, 137] width 100 height 21
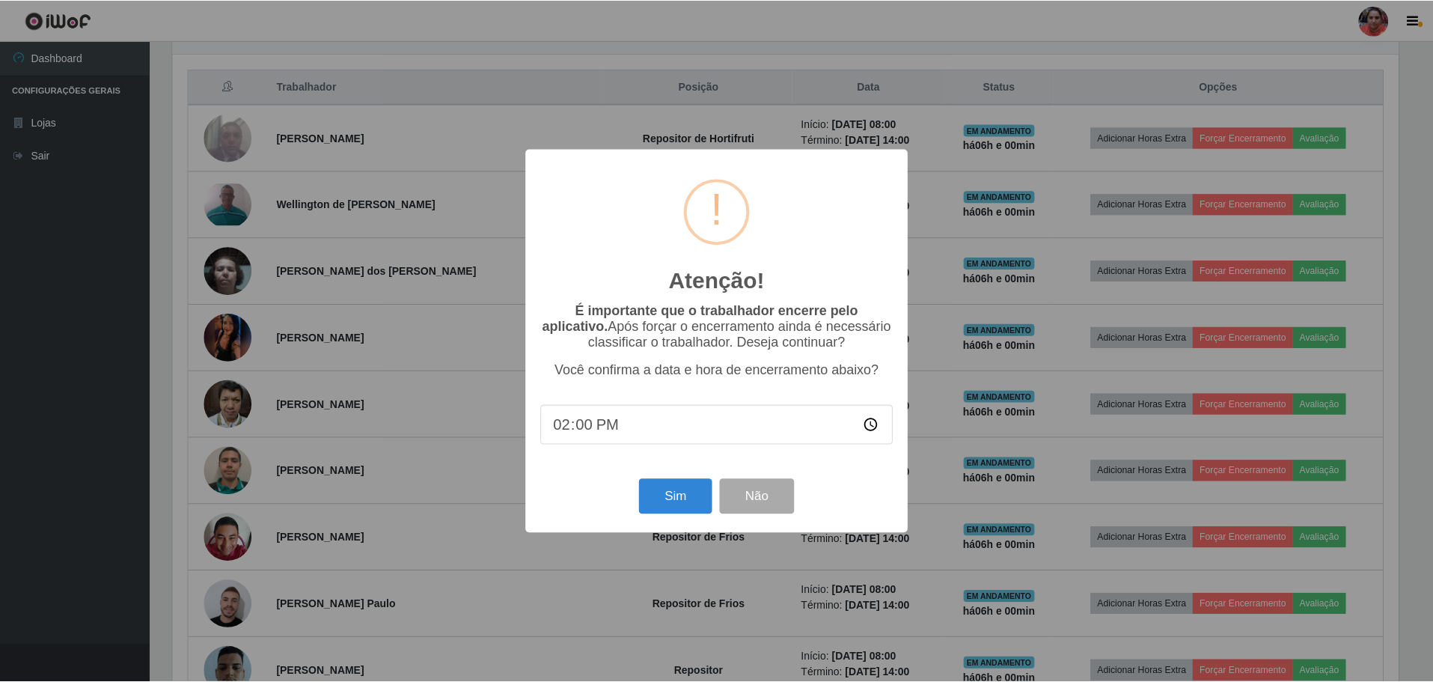
scroll to position [311, 1230]
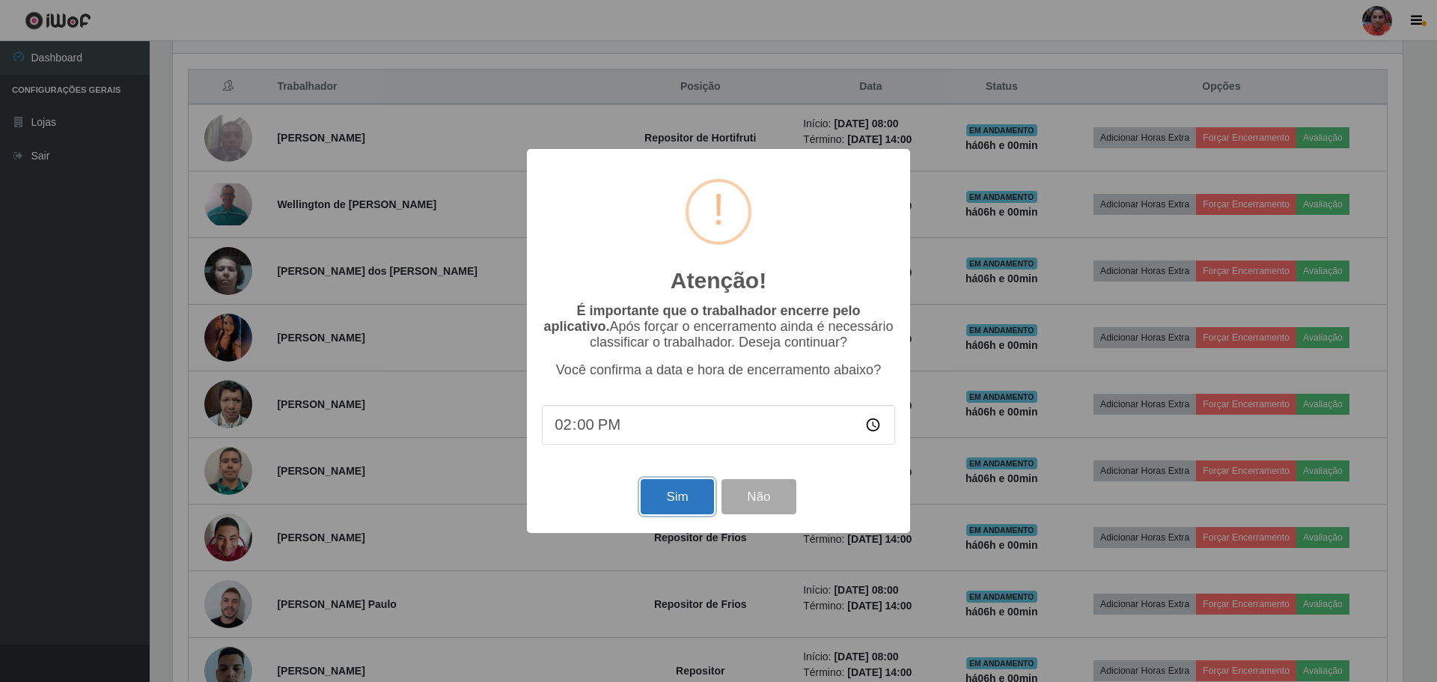
click at [656, 500] on button "Sim" at bounding box center [677, 496] width 73 height 35
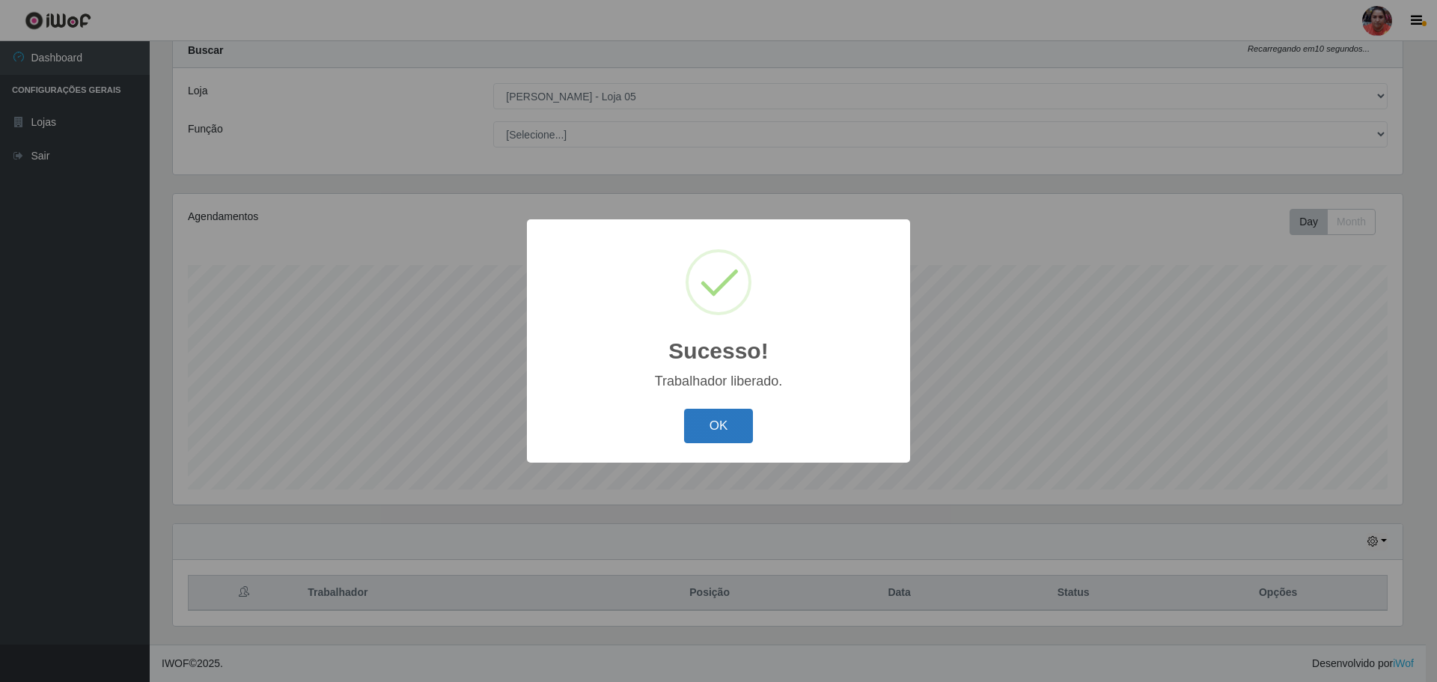
click at [719, 418] on button "OK" at bounding box center [719, 426] width 70 height 35
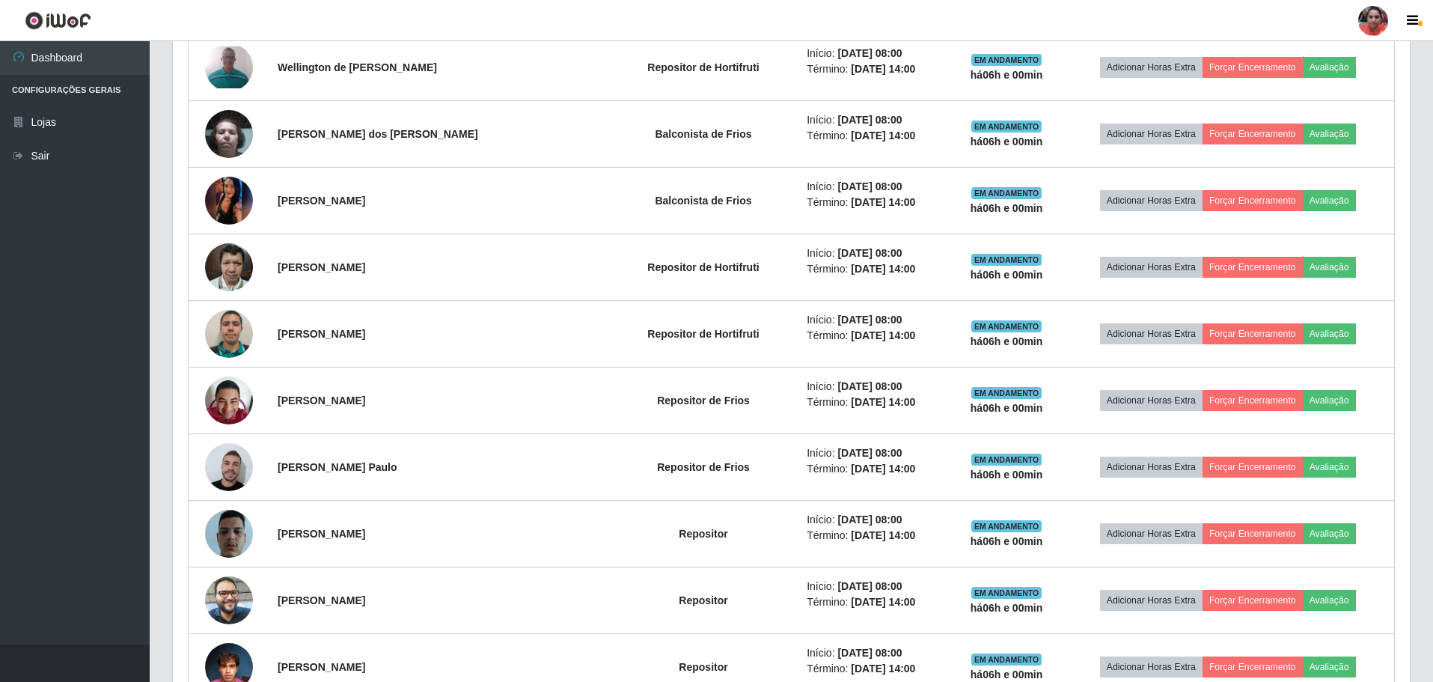
scroll to position [669, 0]
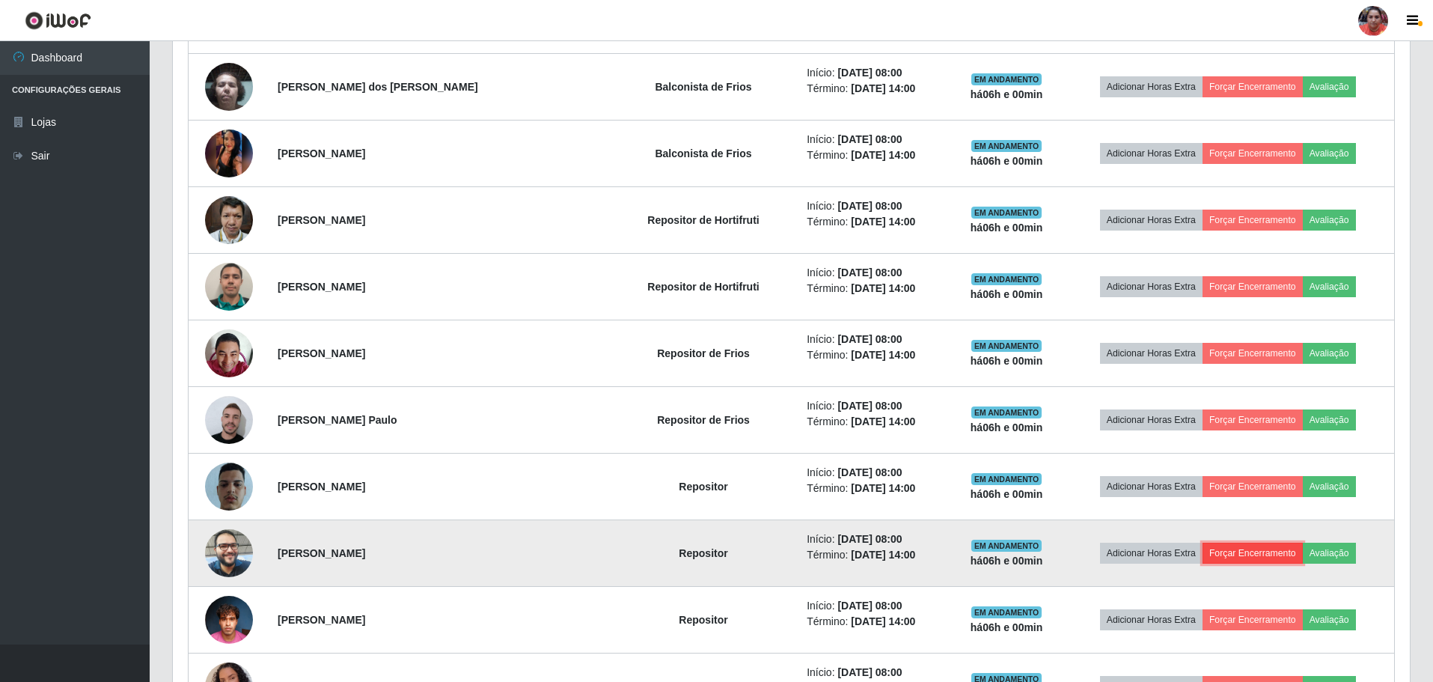
click at [1227, 551] on button "Forçar Encerramento" at bounding box center [1253, 553] width 100 height 21
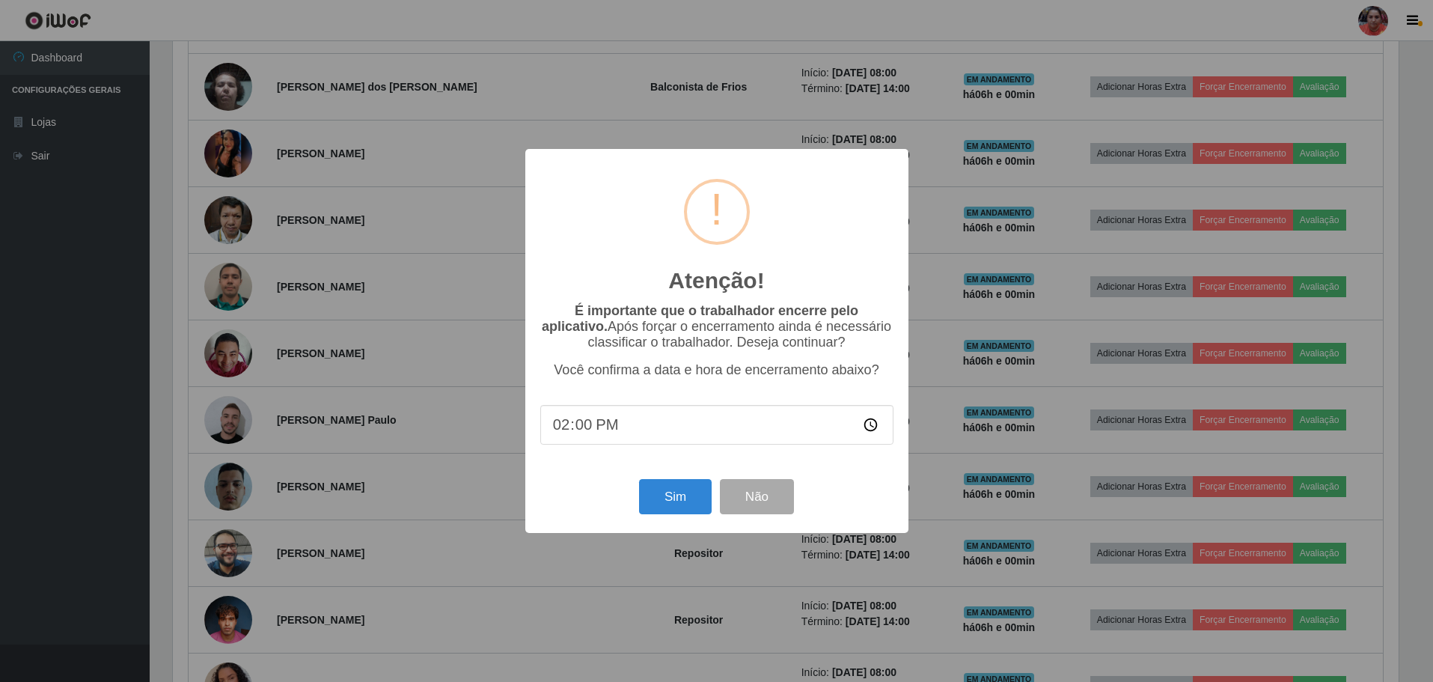
scroll to position [311, 1230]
click at [706, 499] on button "Sim" at bounding box center [677, 496] width 73 height 35
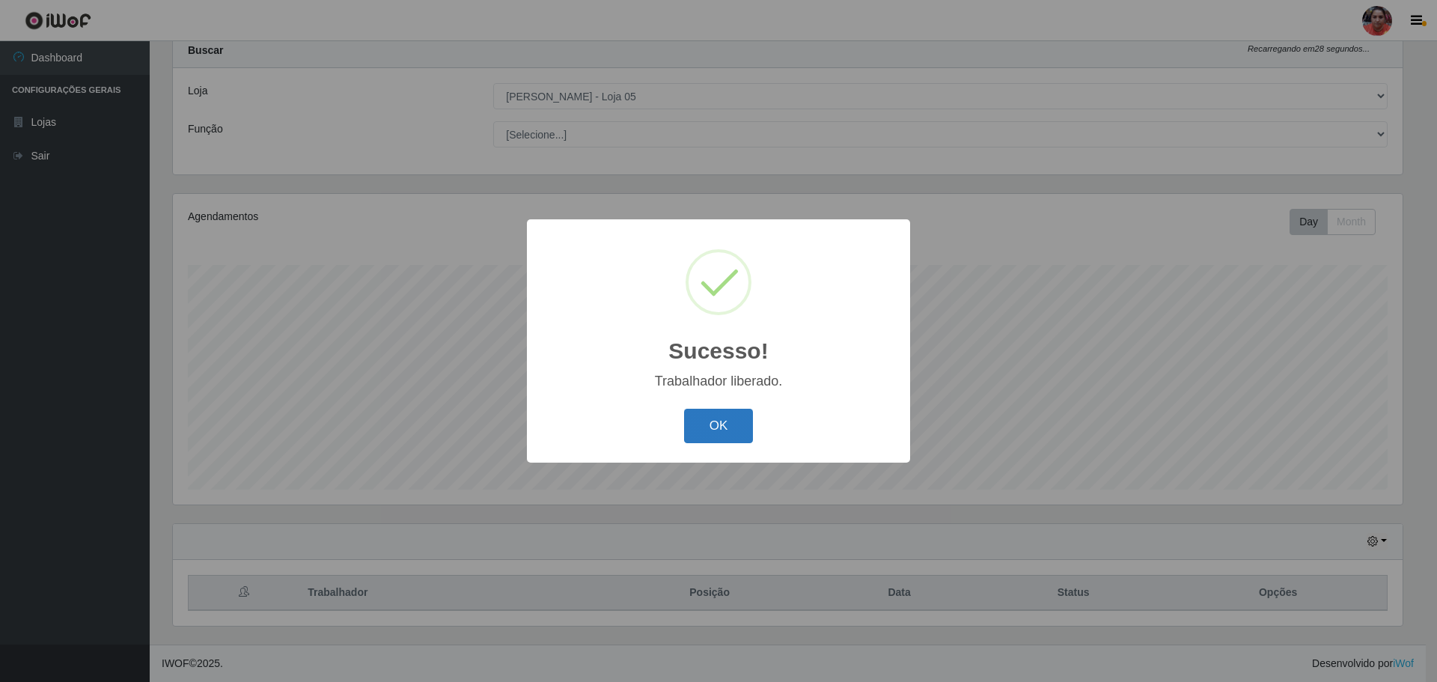
click at [725, 421] on button "OK" at bounding box center [719, 426] width 70 height 35
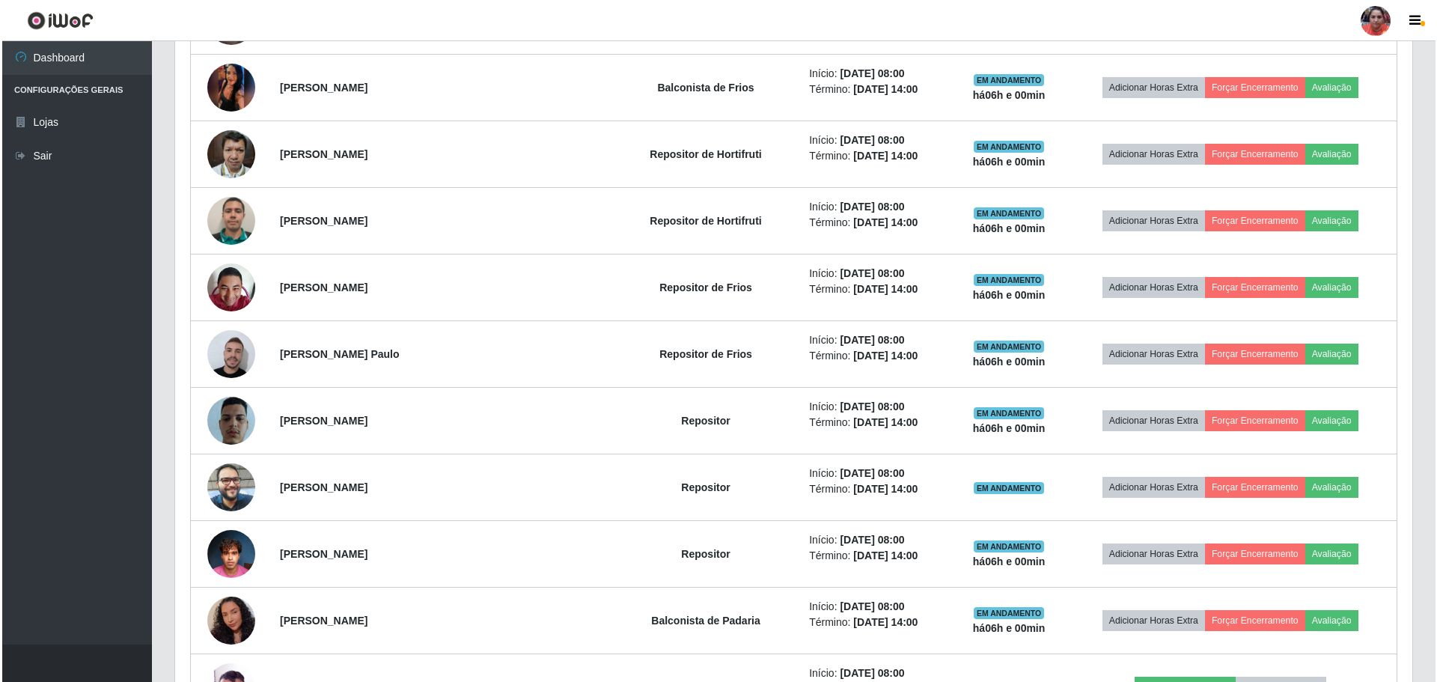
scroll to position [745, 0]
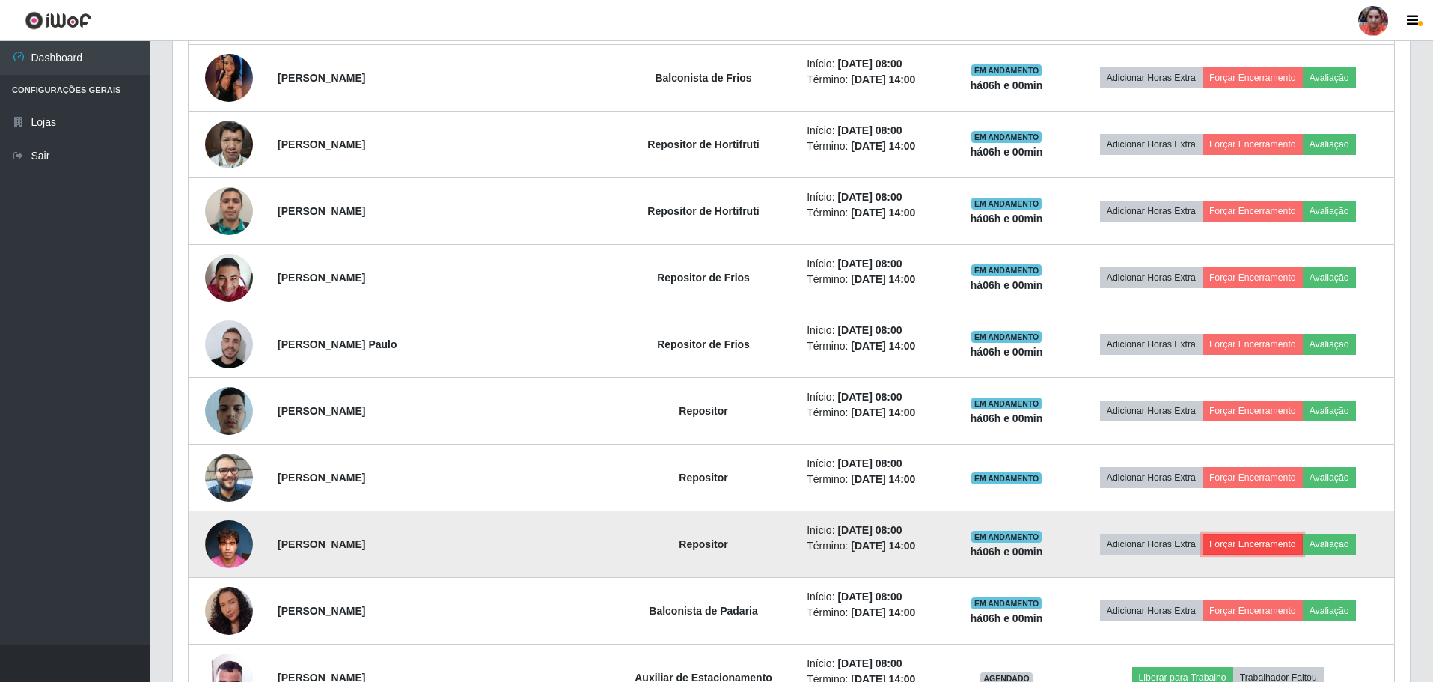
click at [1240, 546] on button "Forçar Encerramento" at bounding box center [1253, 544] width 100 height 21
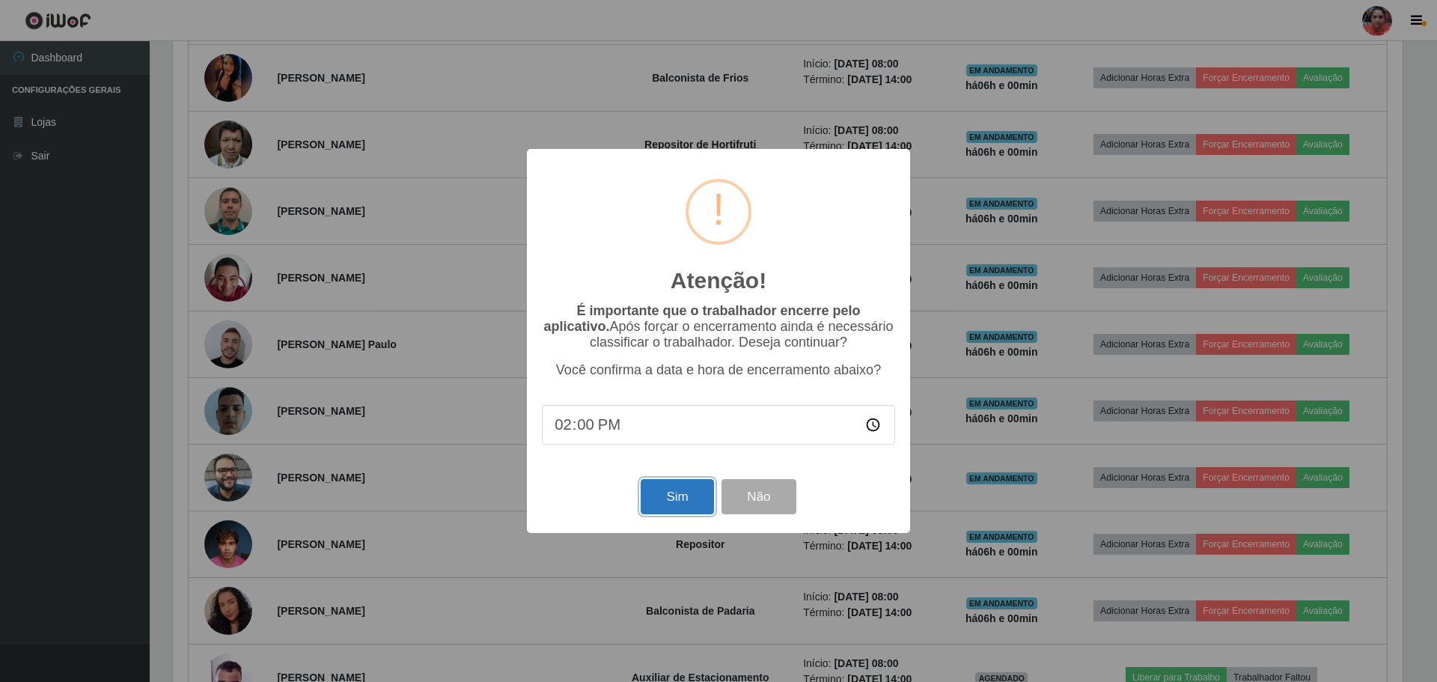
click at [698, 501] on button "Sim" at bounding box center [677, 496] width 73 height 35
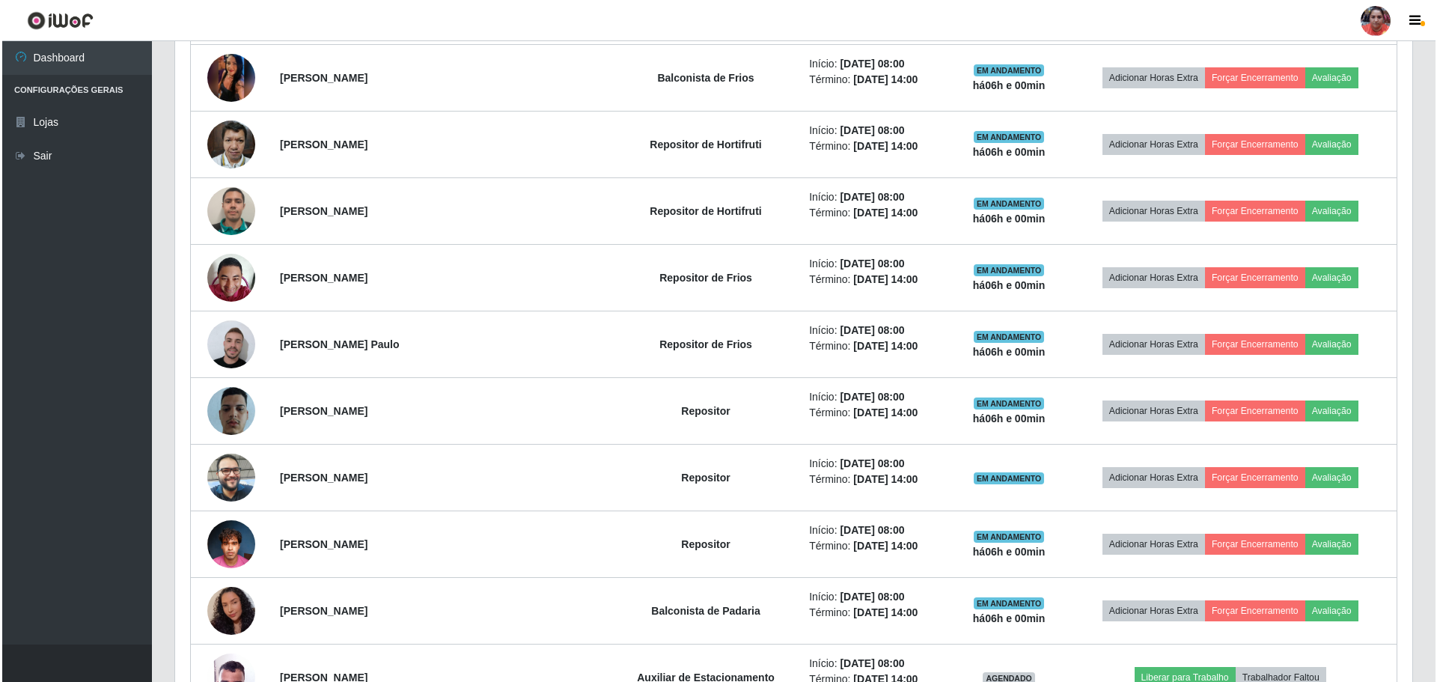
scroll to position [46, 0]
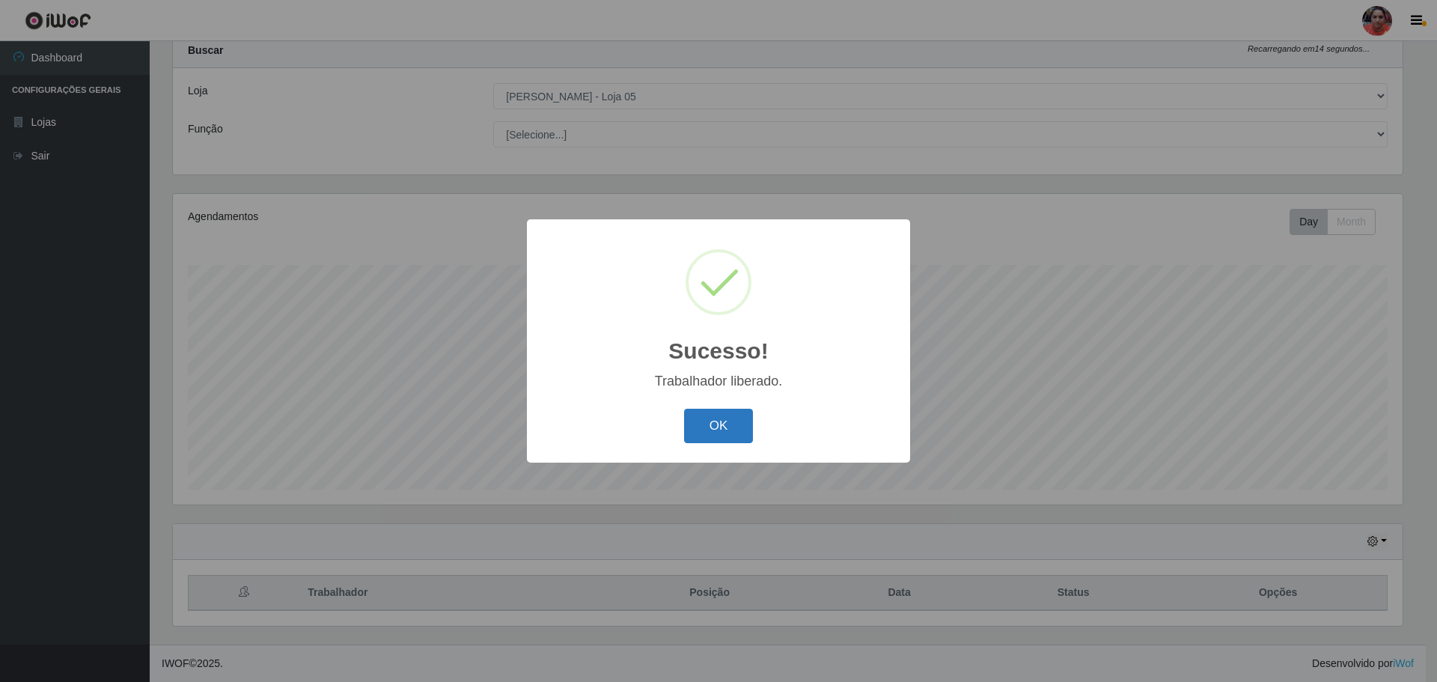
click at [717, 422] on button "OK" at bounding box center [719, 426] width 70 height 35
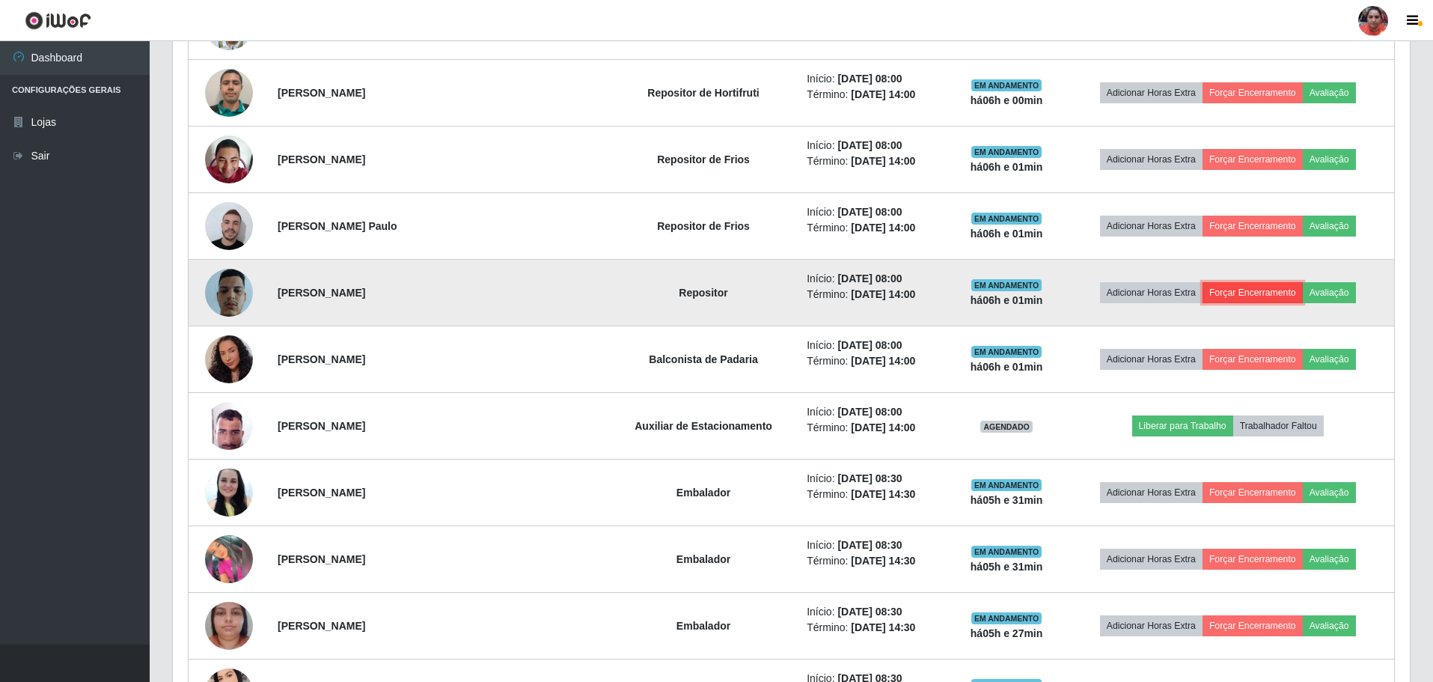
click at [1252, 290] on button "Forçar Encerramento" at bounding box center [1253, 292] width 100 height 21
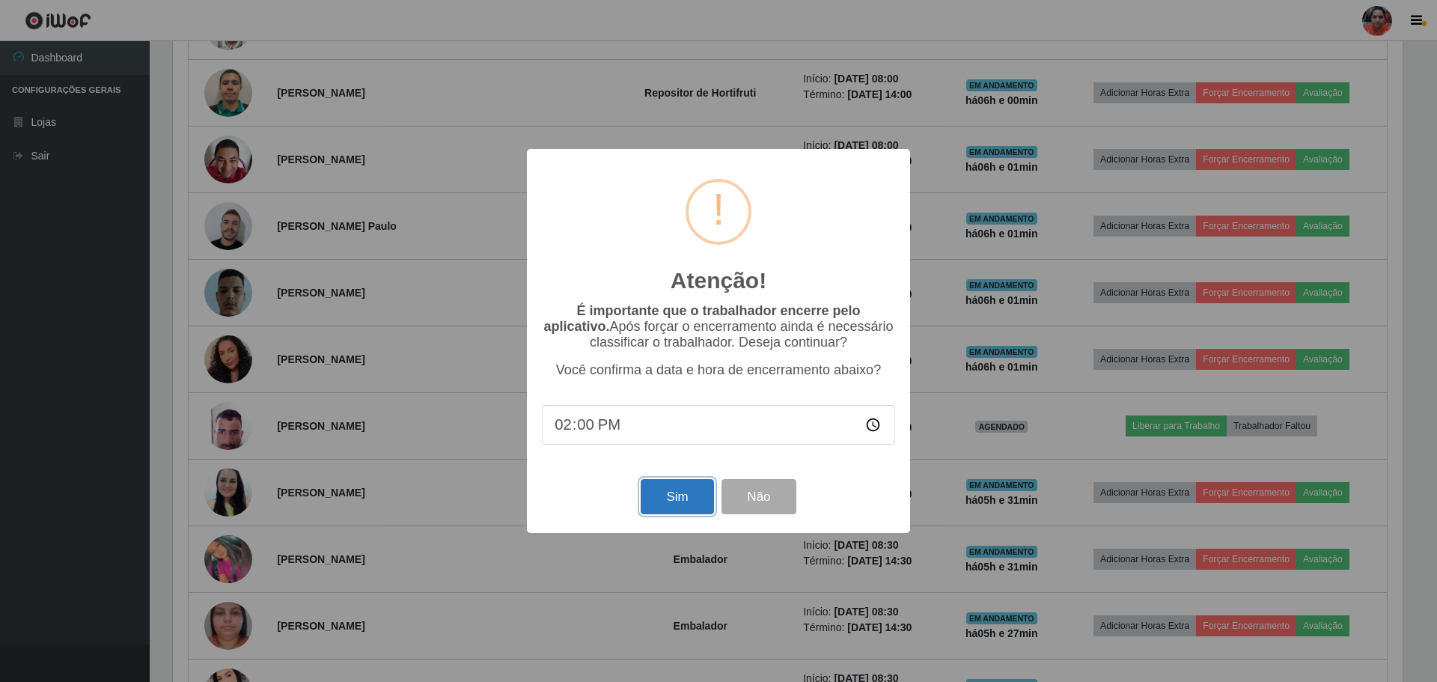
click at [695, 494] on button "Sim" at bounding box center [677, 496] width 73 height 35
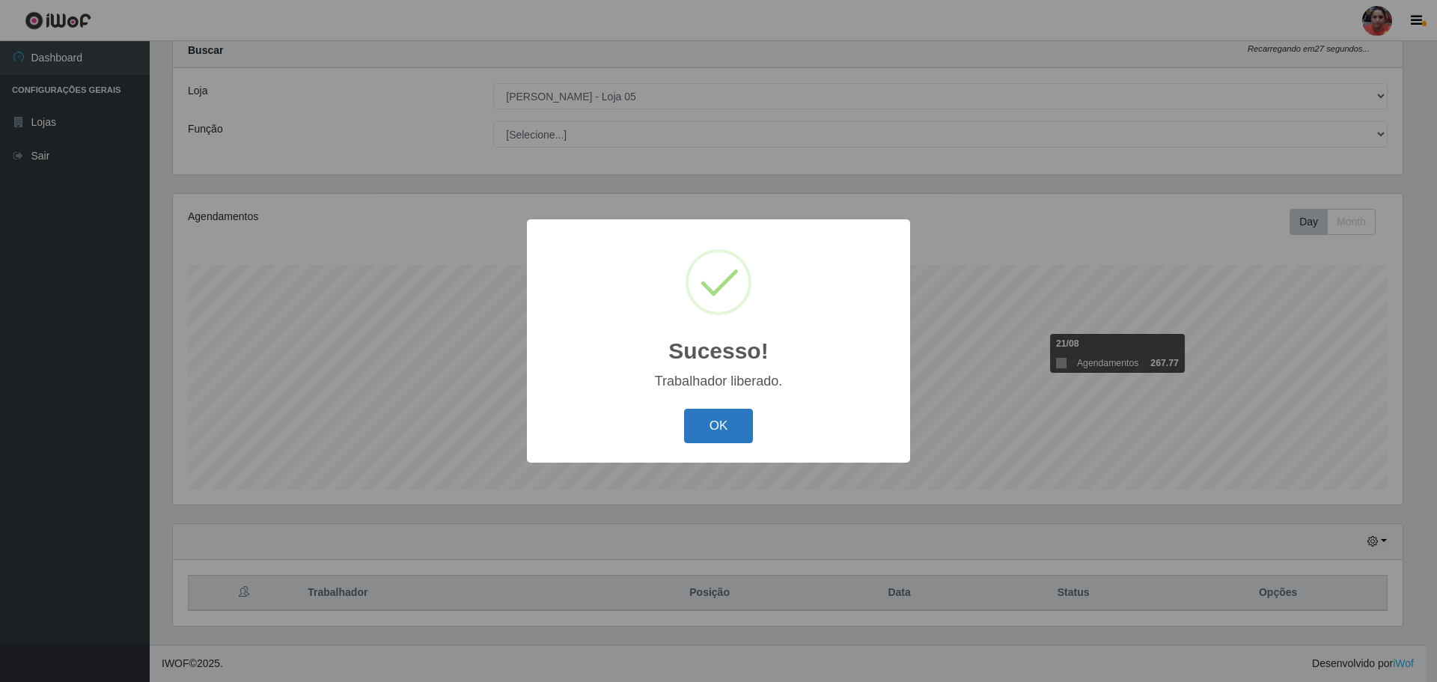
click at [747, 427] on button "OK" at bounding box center [719, 426] width 70 height 35
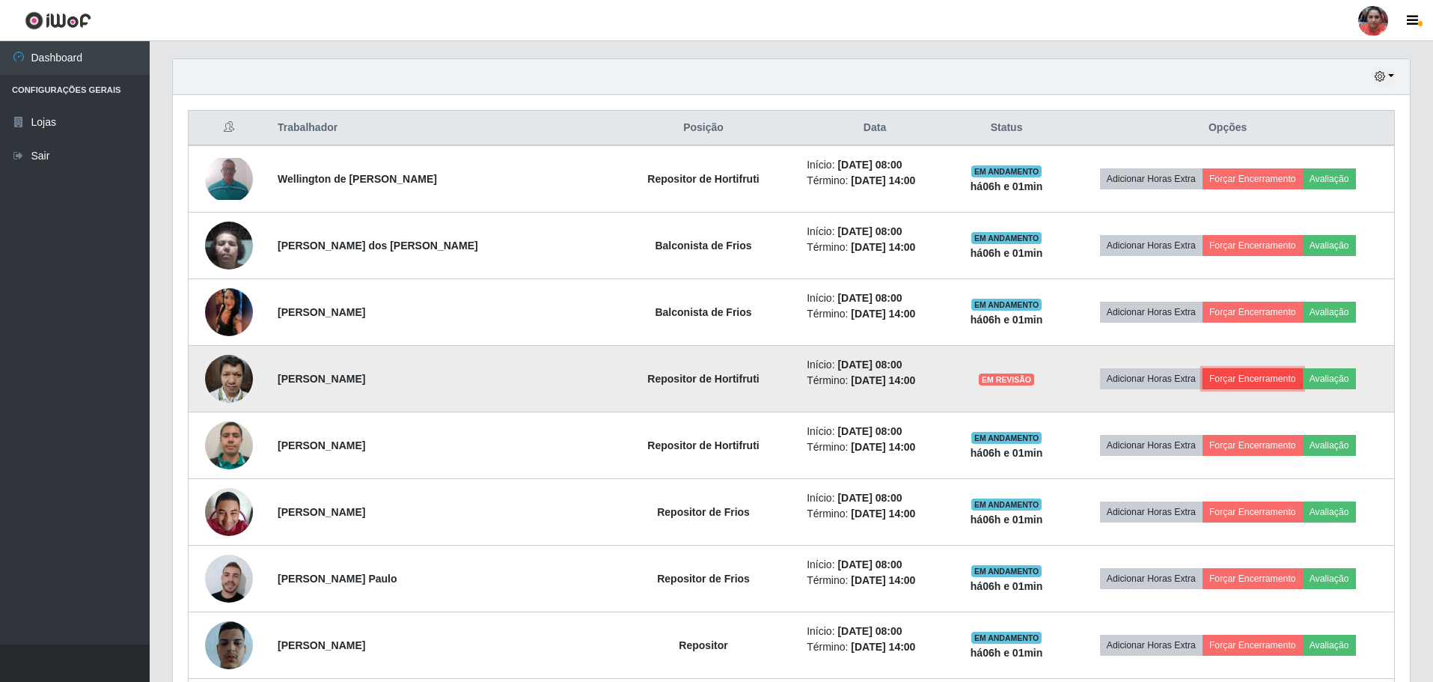
click at [1229, 380] on button "Forçar Encerramento" at bounding box center [1253, 378] width 100 height 21
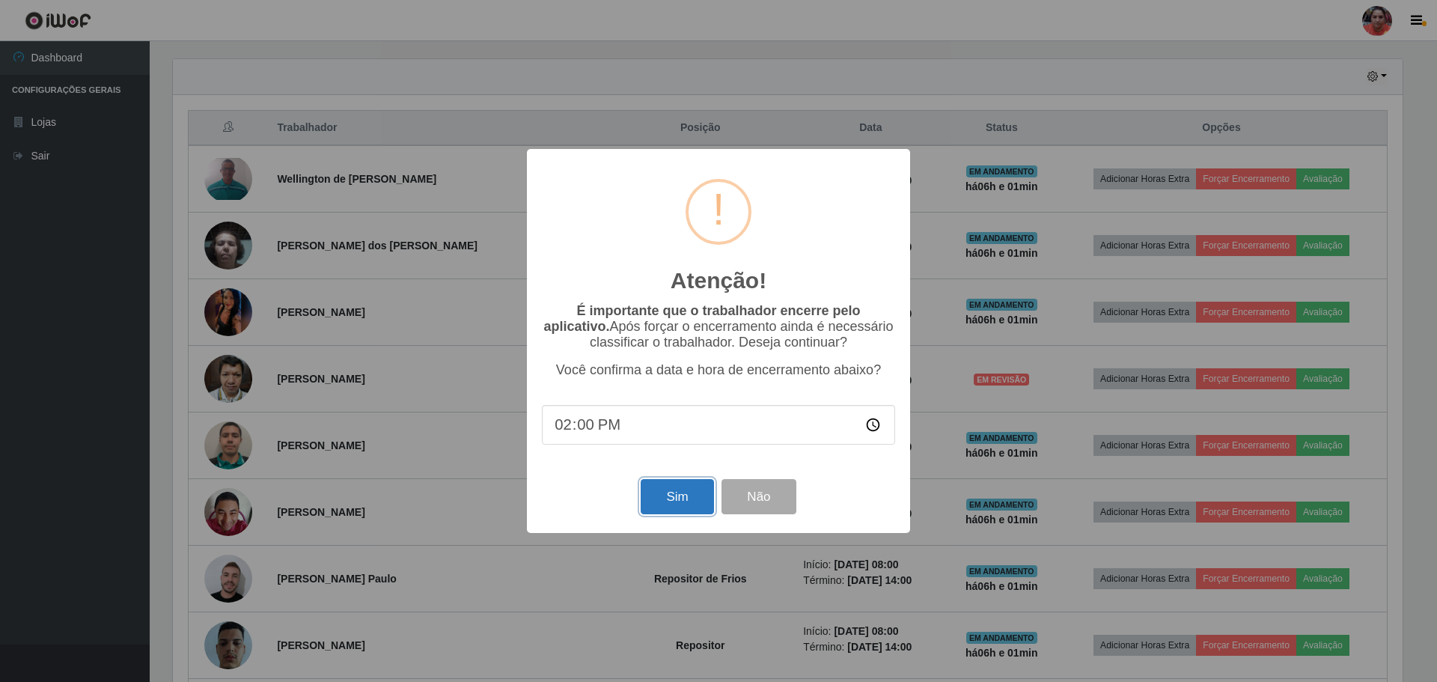
click at [692, 498] on button "Sim" at bounding box center [677, 496] width 73 height 35
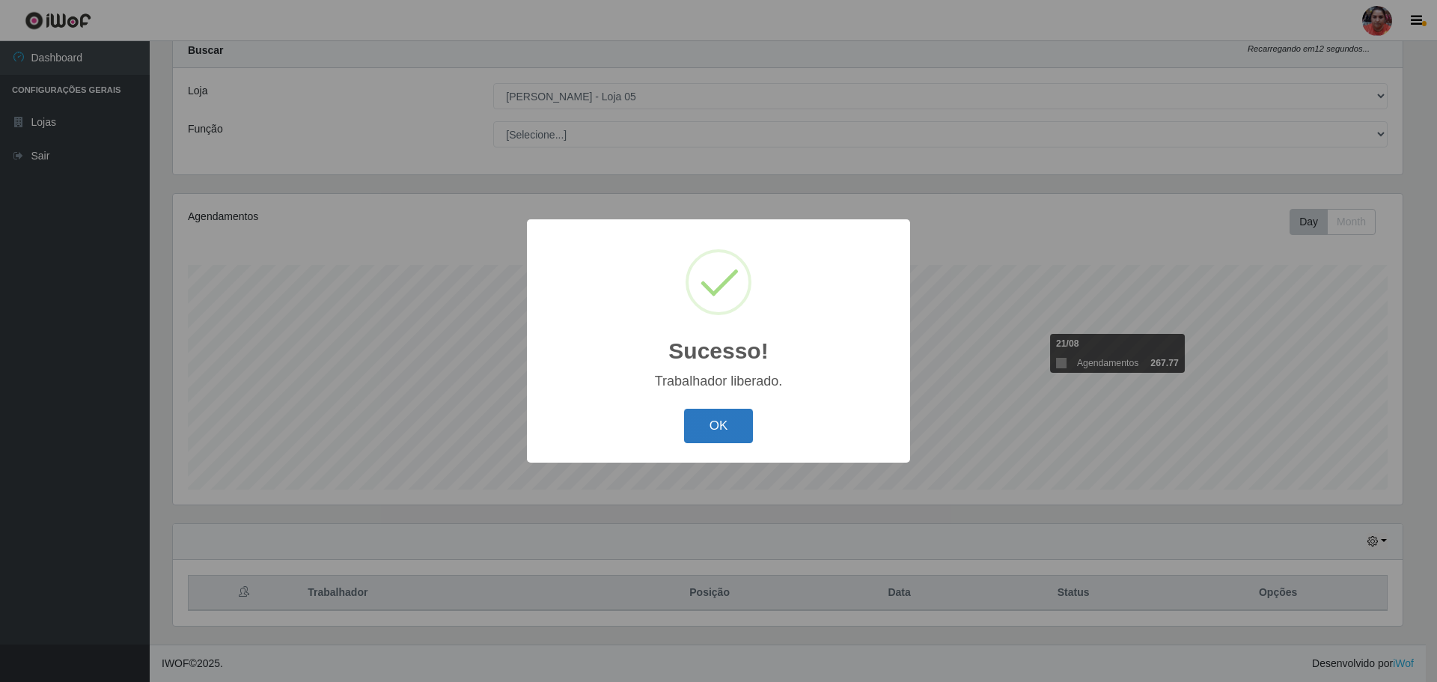
click at [728, 415] on button "OK" at bounding box center [719, 426] width 70 height 35
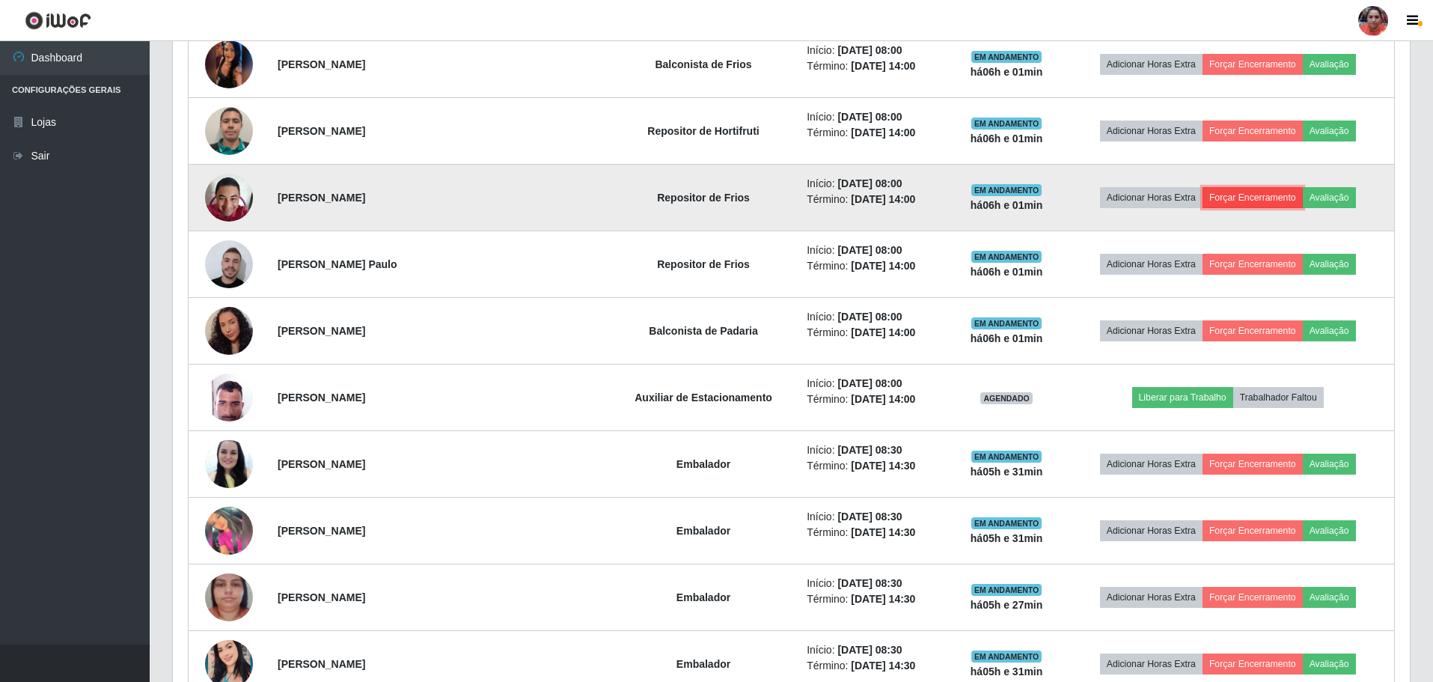
click at [1230, 198] on button "Forçar Encerramento" at bounding box center [1253, 197] width 100 height 21
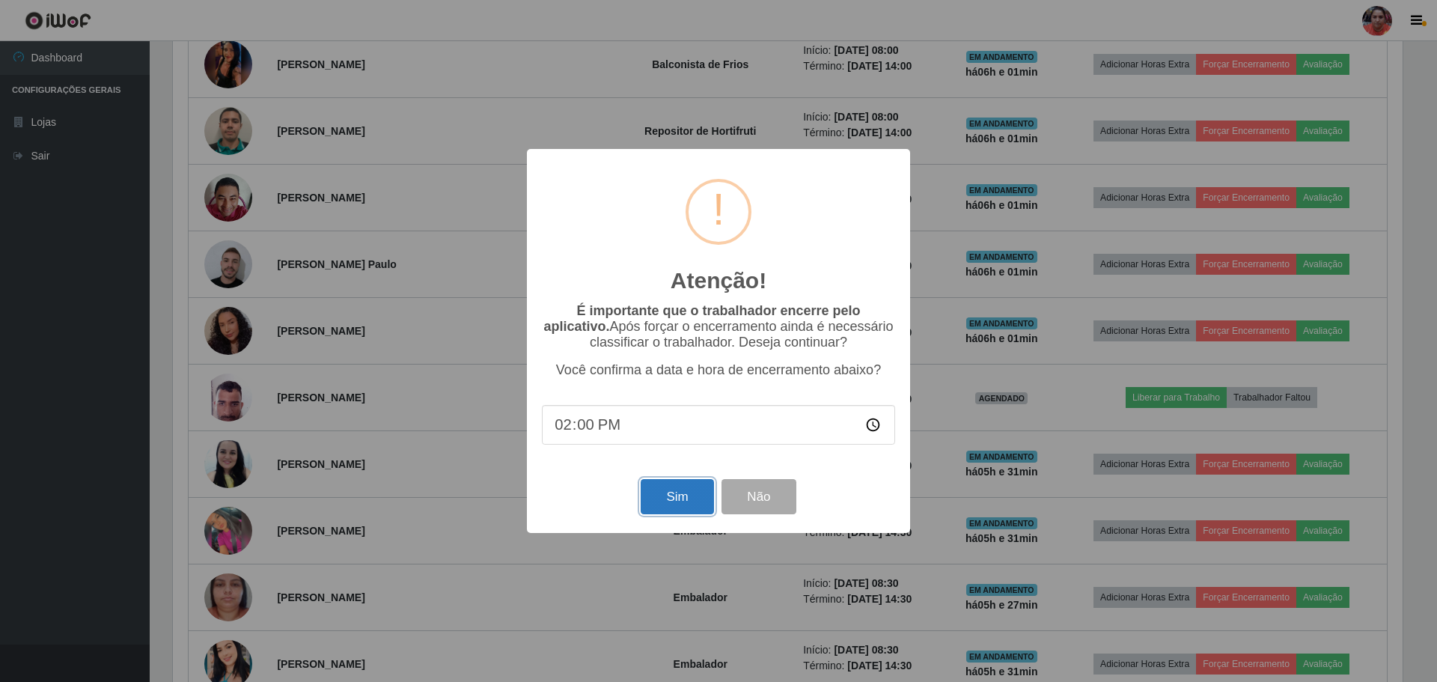
click at [698, 504] on button "Sim" at bounding box center [677, 496] width 73 height 35
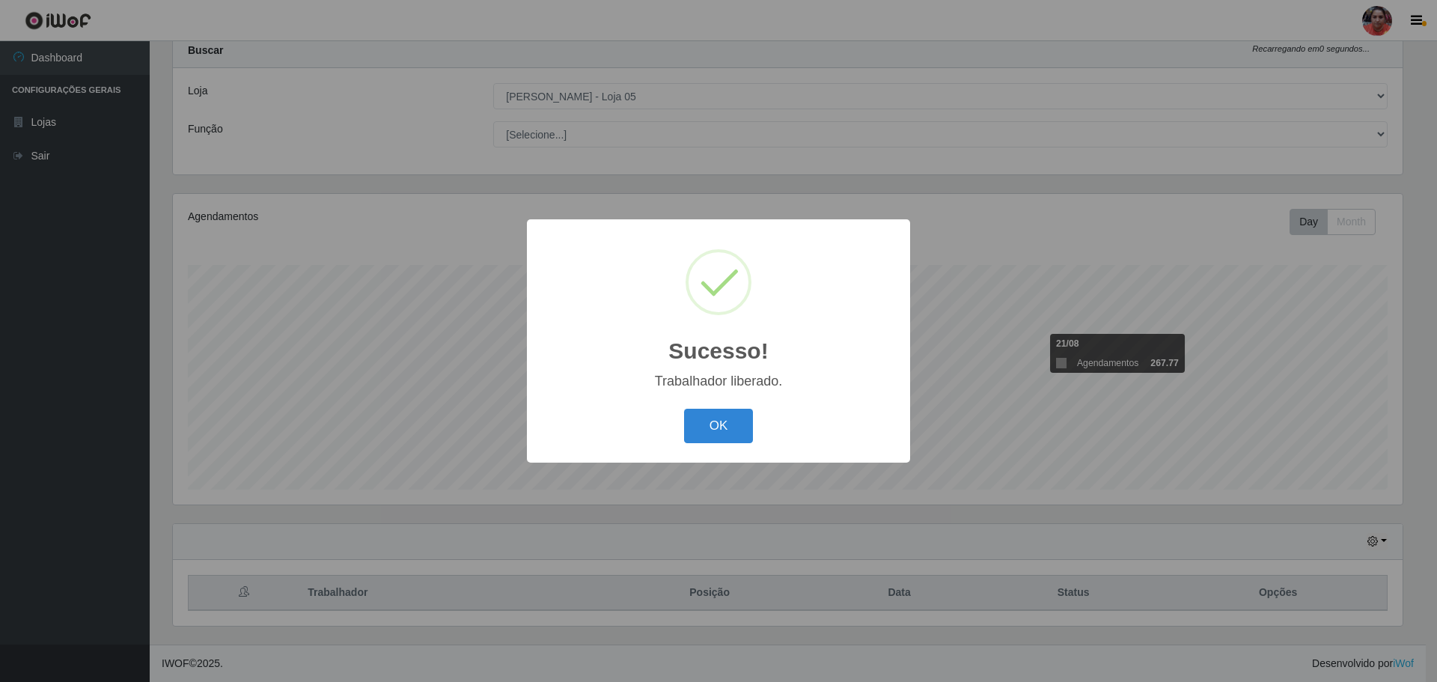
drag, startPoint x: 741, startPoint y: 434, endPoint x: 827, endPoint y: 390, distance: 96.7
click at [741, 433] on button "OK" at bounding box center [719, 426] width 70 height 35
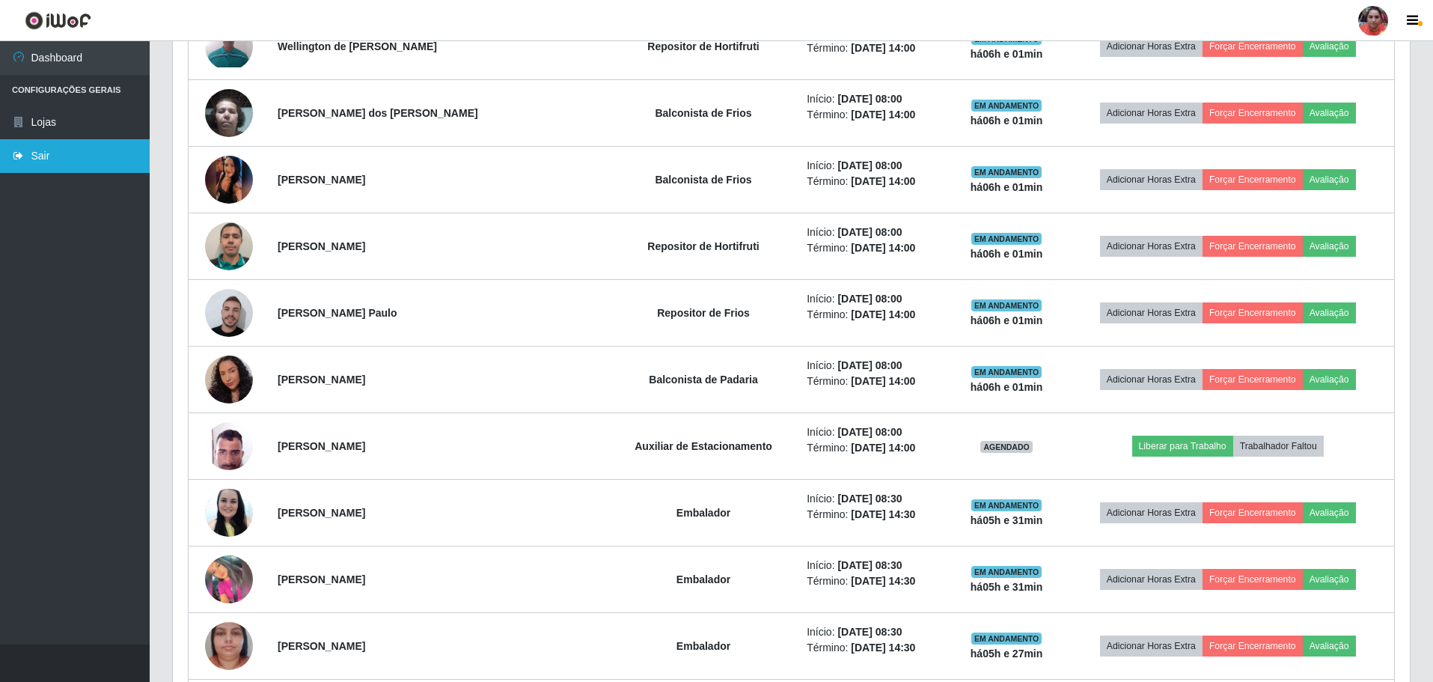
click at [67, 155] on link "Sair" at bounding box center [75, 156] width 150 height 34
